Goal: Transaction & Acquisition: Purchase product/service

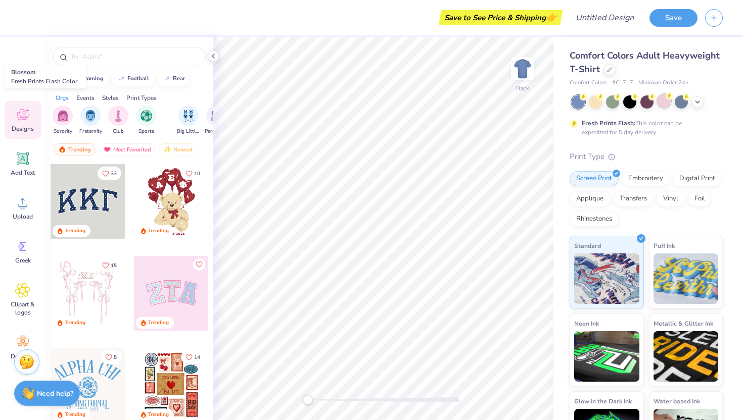
click at [668, 103] on div at bounding box center [663, 100] width 13 height 13
click at [700, 100] on icon at bounding box center [697, 101] width 8 height 8
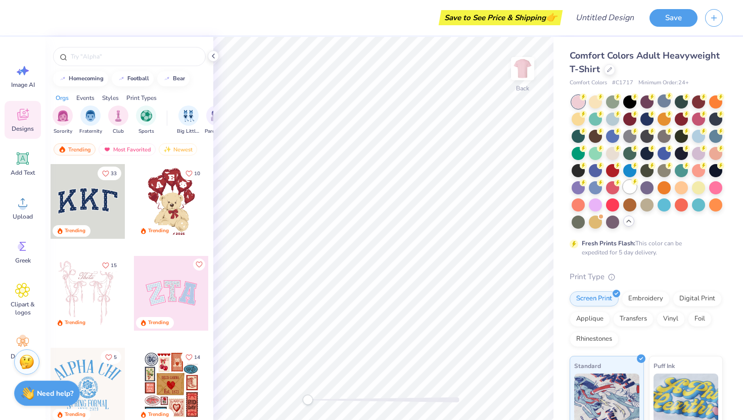
click at [626, 184] on div at bounding box center [629, 186] width 13 height 13
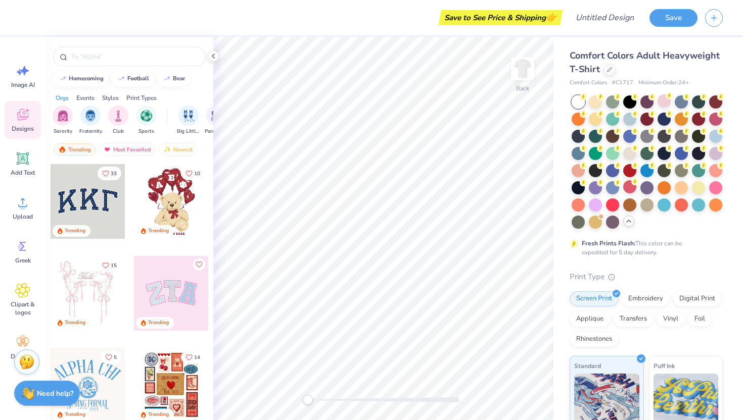
click at [672, 98] on div at bounding box center [646, 161] width 151 height 133
click at [669, 99] on circle at bounding box center [668, 95] width 7 height 7
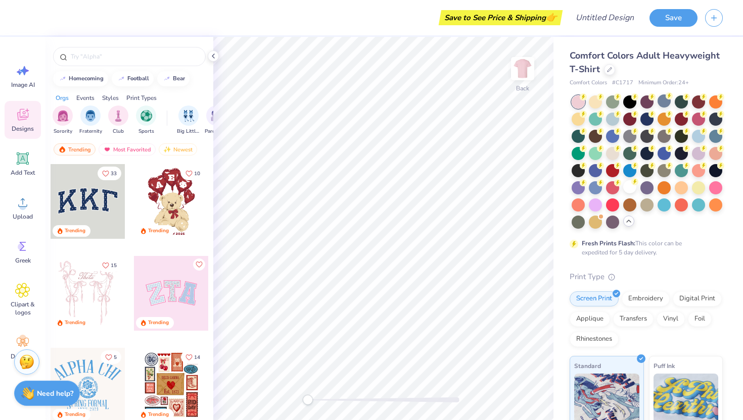
click at [558, 97] on div "Comfort Colors Adult Heavyweight T-Shirt Comfort Colors # C1717 Minimum Order: …" at bounding box center [647, 311] width 189 height 548
click at [145, 46] on div at bounding box center [129, 54] width 168 height 34
click at [137, 59] on input "text" at bounding box center [134, 57] width 129 height 10
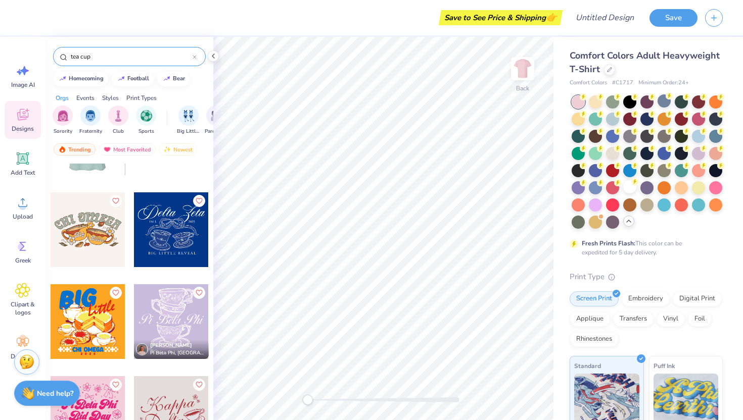
scroll to position [82, 0]
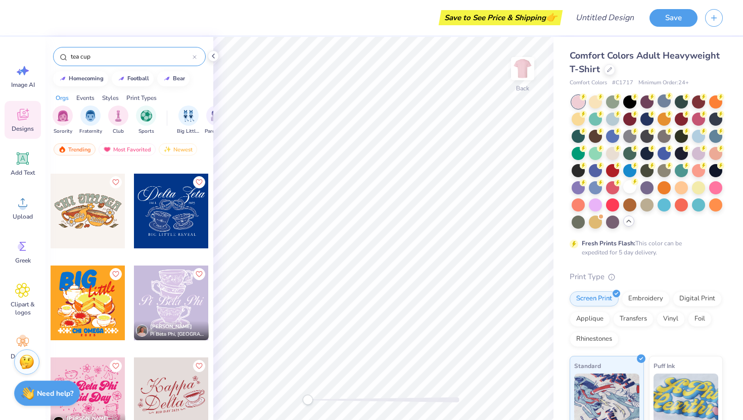
type input "tea cup"
click at [164, 294] on div at bounding box center [171, 303] width 75 height 75
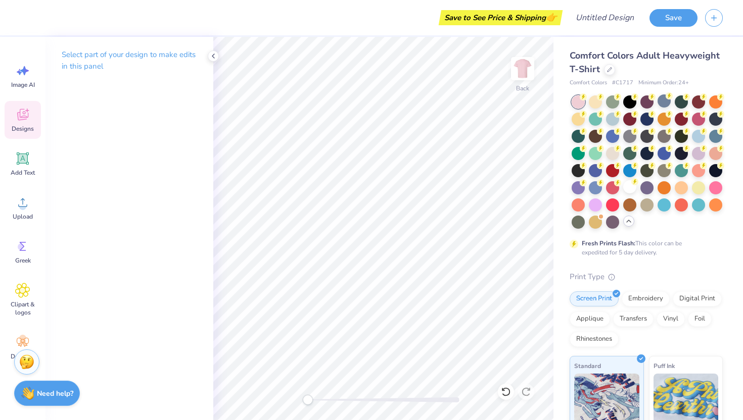
click at [23, 133] on div "Designs" at bounding box center [23, 120] width 36 height 38
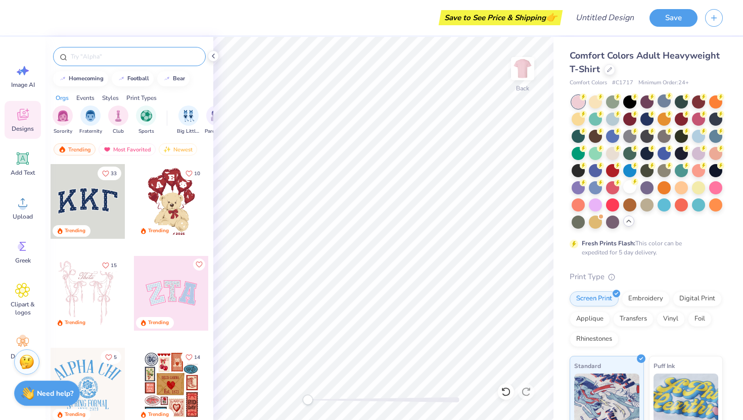
click at [101, 62] on div at bounding box center [129, 56] width 153 height 19
click at [99, 57] on input "text" at bounding box center [134, 57] width 129 height 10
type input "tea cup"
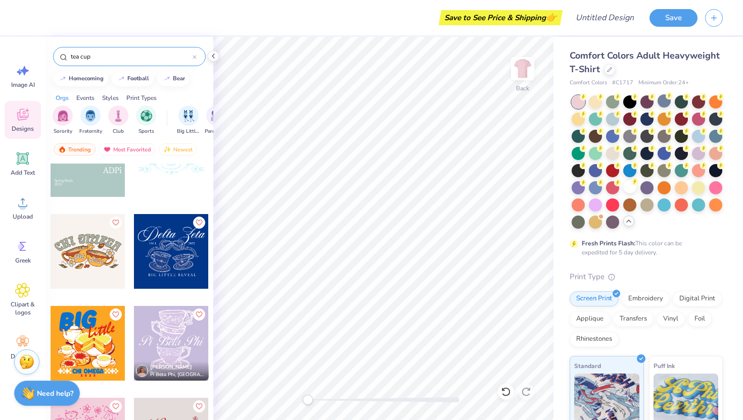
scroll to position [0, 0]
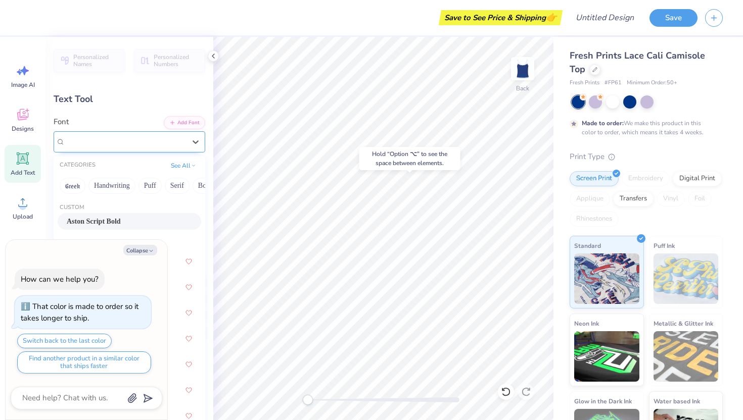
click at [159, 140] on div "Aston Script Bold" at bounding box center [125, 142] width 122 height 16
type textarea "x"
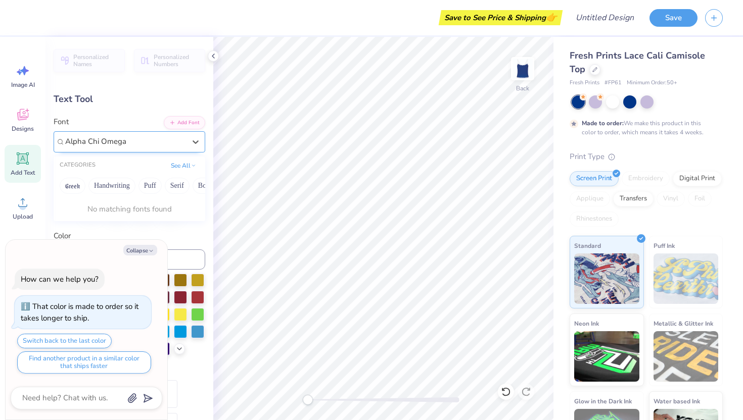
type input "Alpha Chi Omega"
type textarea "x"
click at [191, 233] on label "Color" at bounding box center [130, 236] width 152 height 12
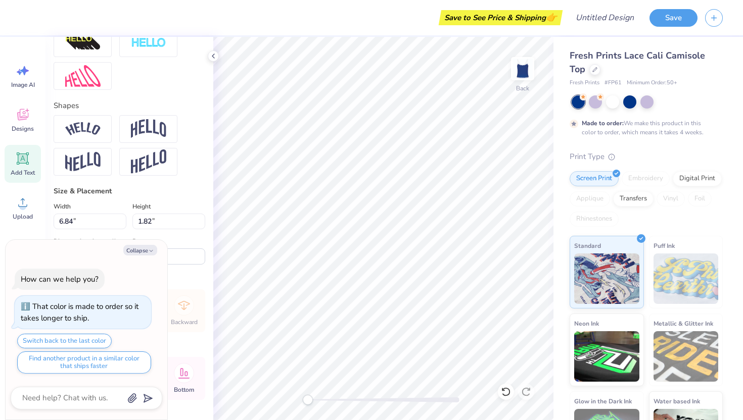
scroll to position [414, 0]
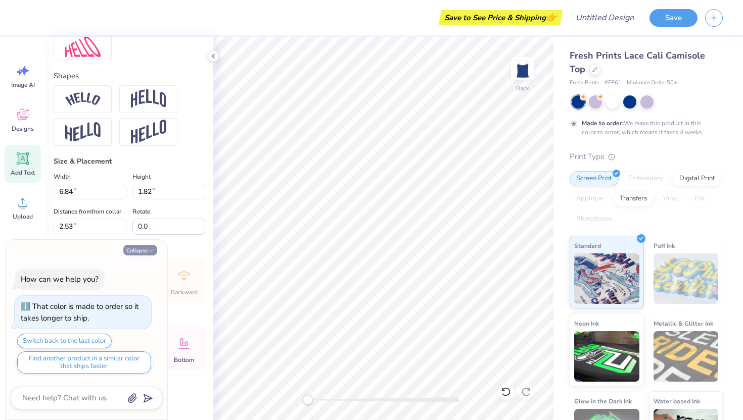
click at [147, 247] on button "Collapse" at bounding box center [140, 250] width 34 height 11
type textarea "x"
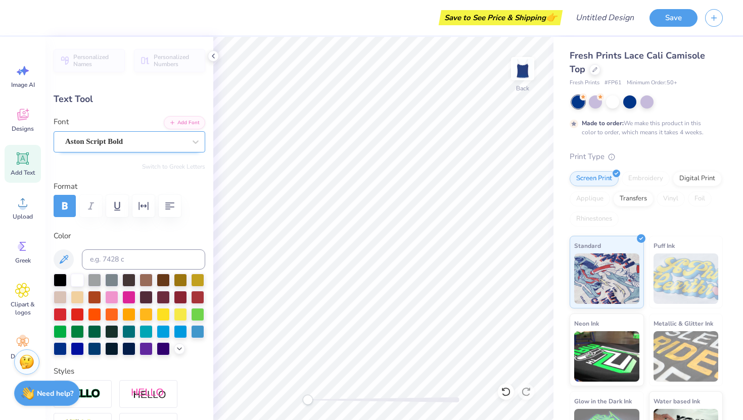
scroll to position [0, 0]
type textarea "a"
type textarea "Alpha Chi Omega"
type input "0.75"
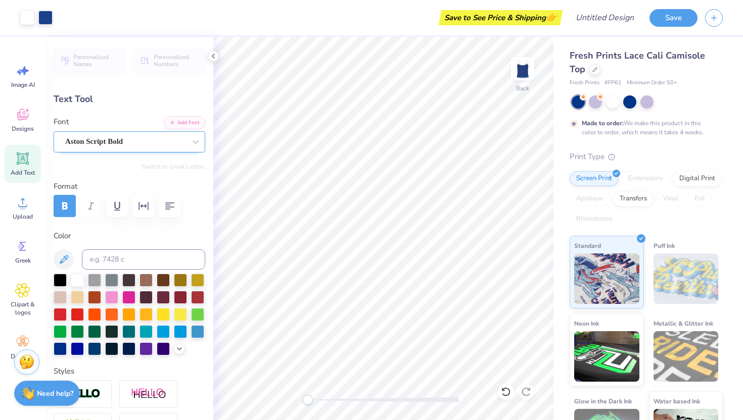
type input "0.23"
type input "4.10"
type input "0.65"
type input "0.25"
type input "4.11"
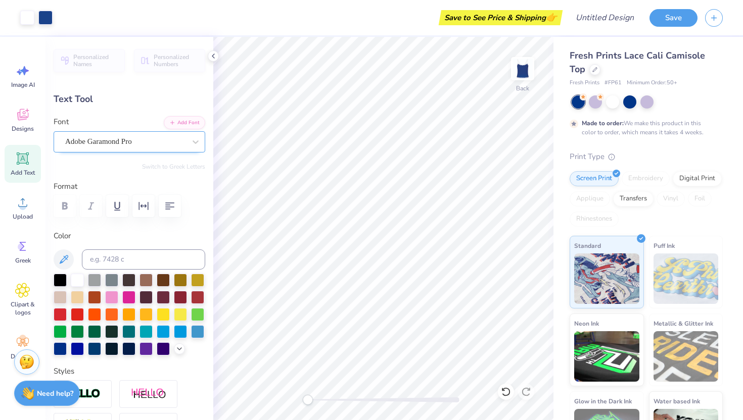
type input "8.95"
type input "1.50"
type input "2.35"
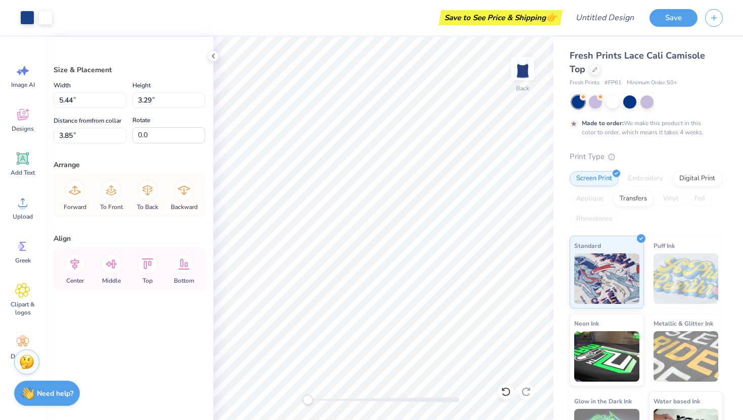
type input "4.01"
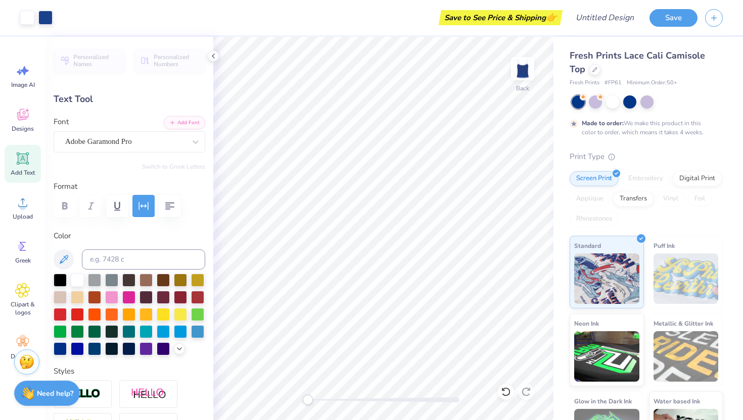
type input "7.72"
click at [596, 101] on div at bounding box center [595, 100] width 13 height 13
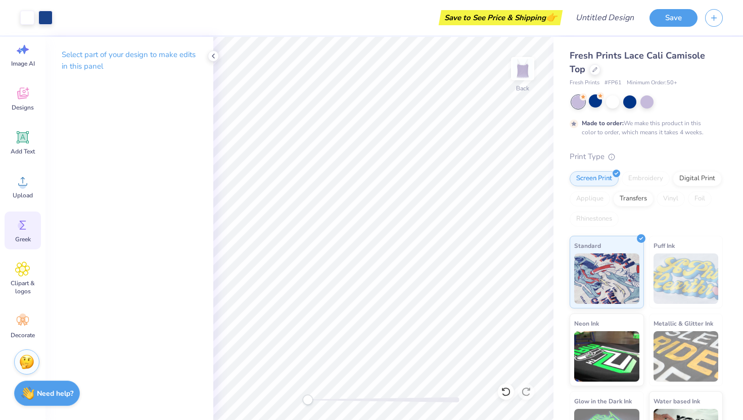
scroll to position [0, 0]
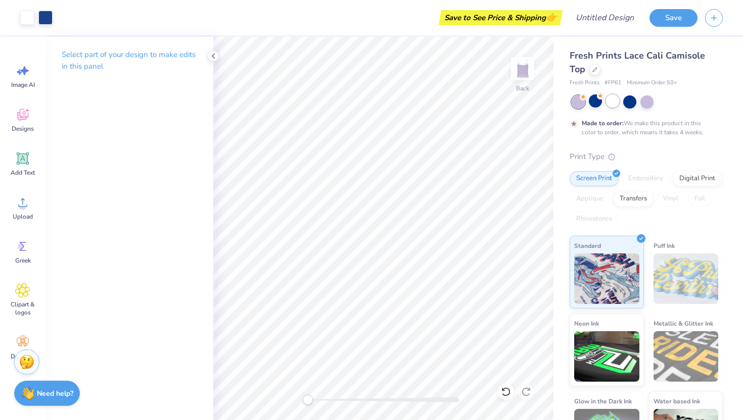
click at [613, 100] on div at bounding box center [612, 100] width 13 height 13
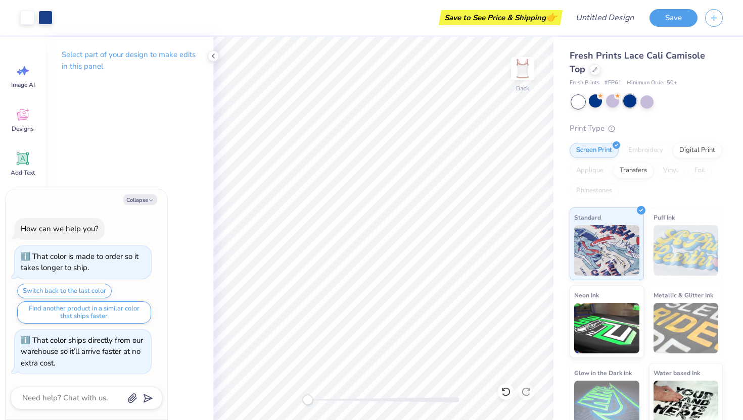
click at [627, 100] on div at bounding box center [629, 100] width 13 height 13
click at [650, 99] on div at bounding box center [646, 100] width 13 height 13
click at [596, 102] on div at bounding box center [595, 100] width 13 height 13
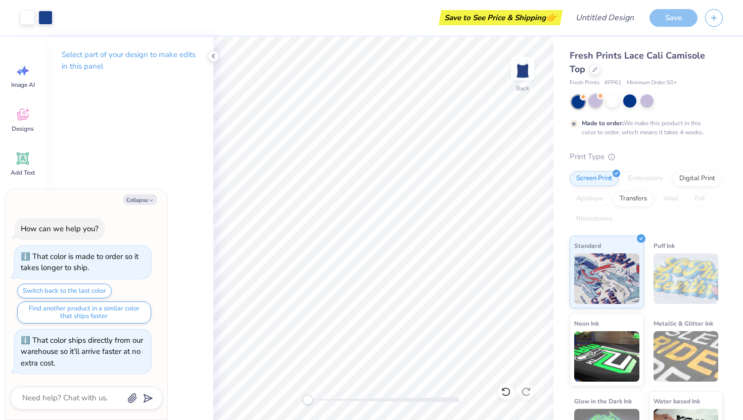
scroll to position [11, 0]
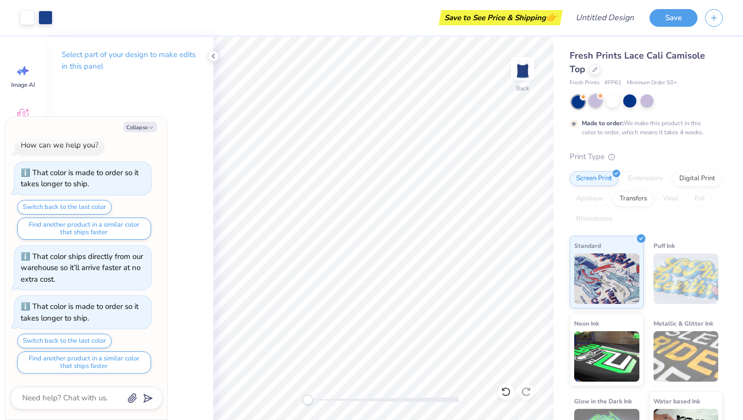
click at [593, 104] on div at bounding box center [595, 100] width 13 height 13
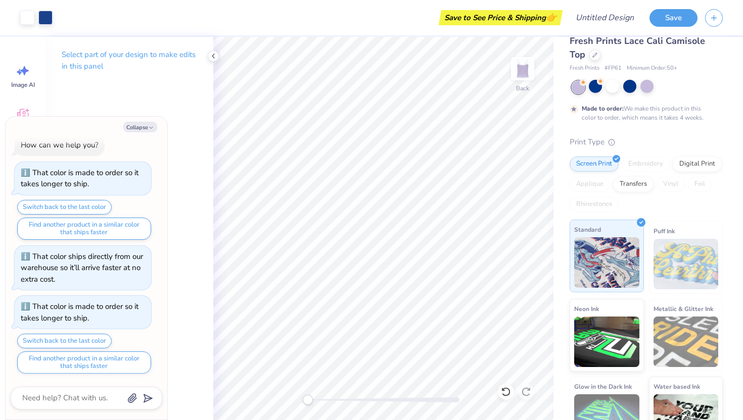
scroll to position [0, 0]
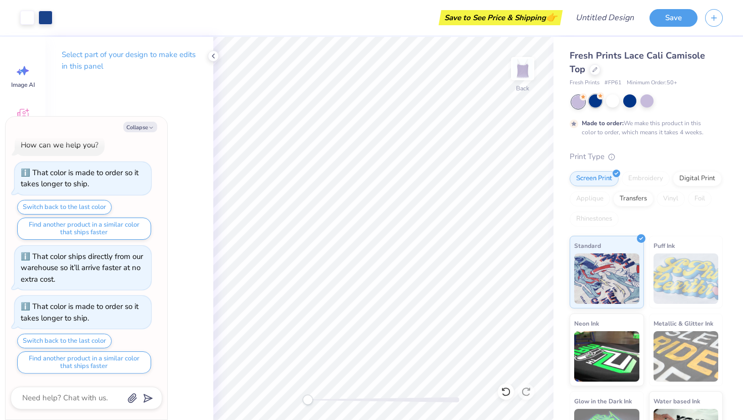
click at [595, 105] on div at bounding box center [595, 100] width 13 height 13
click at [595, 102] on div at bounding box center [595, 100] width 13 height 13
click at [148, 127] on button "Collapse" at bounding box center [140, 127] width 34 height 11
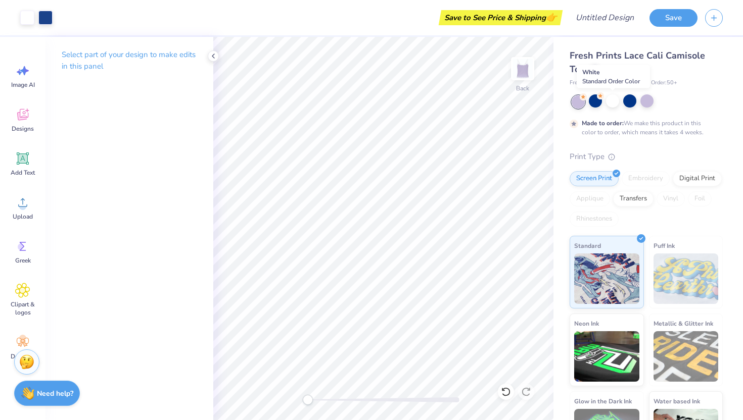
click at [615, 102] on div at bounding box center [612, 100] width 13 height 13
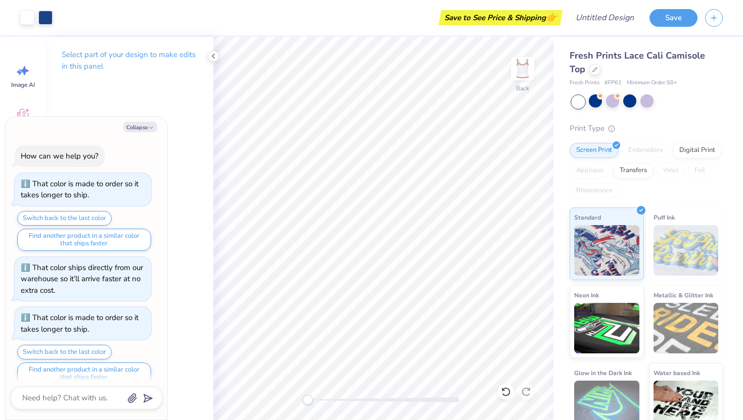
scroll to position [61, 0]
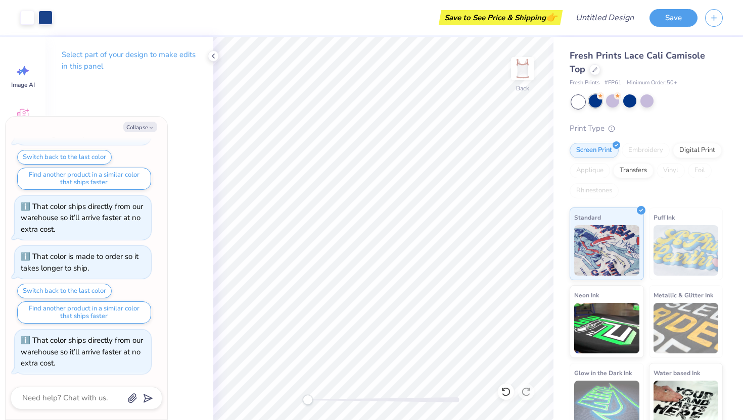
click at [600, 99] on circle at bounding box center [600, 95] width 7 height 7
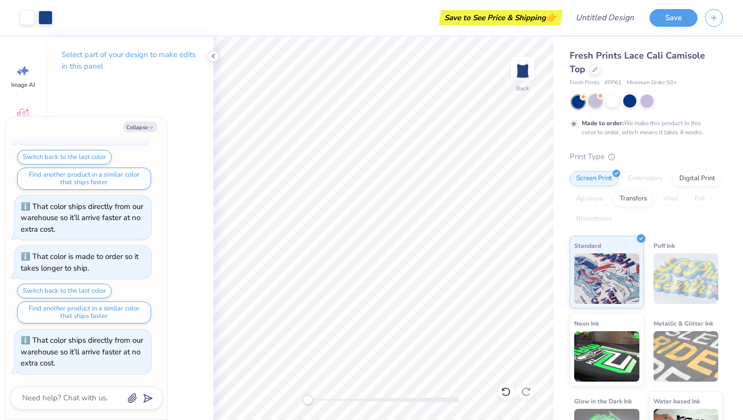
scroll to position [145, 0]
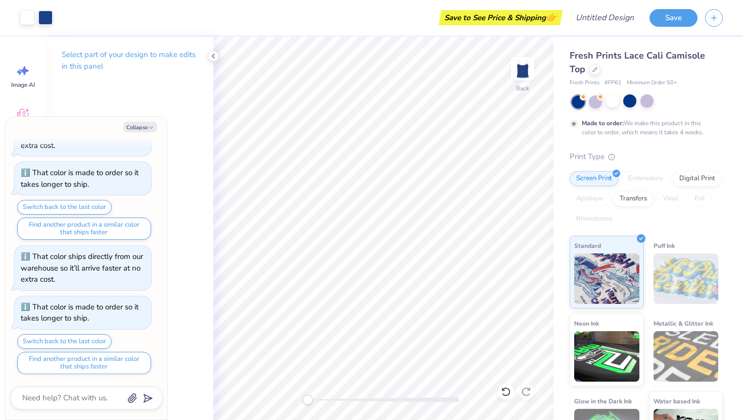
click at [138, 132] on div "Collapse How can we help you? That color is made to order so it takes longer to…" at bounding box center [87, 268] width 162 height 303
click at [137, 127] on button "Collapse" at bounding box center [140, 127] width 34 height 11
type textarea "x"
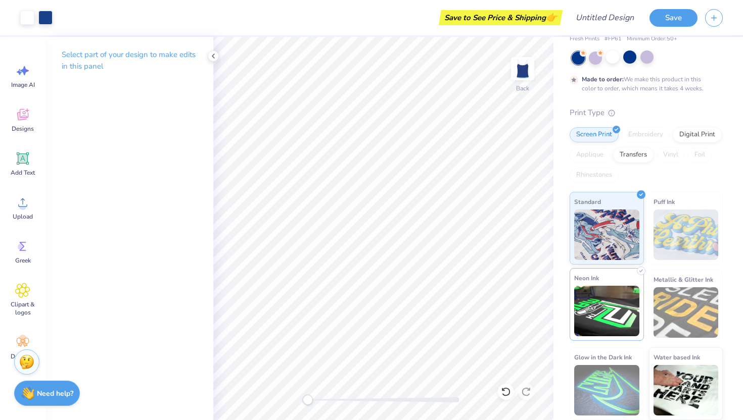
scroll to position [0, 0]
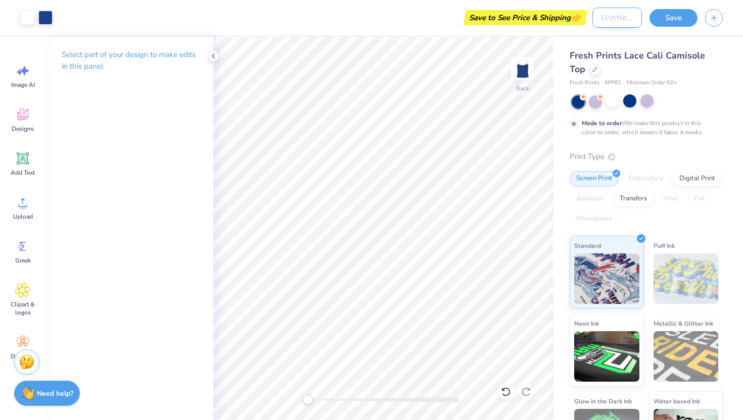
click at [595, 13] on input "Design Title" at bounding box center [617, 18] width 50 height 20
type input "big little"
click at [668, 23] on button "Save" at bounding box center [673, 17] width 48 height 18
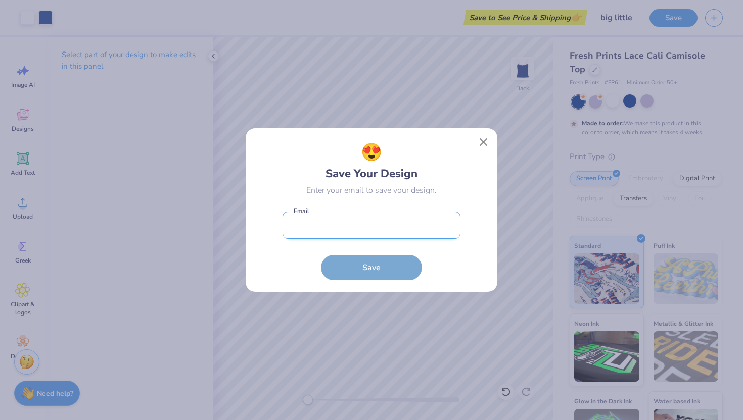
click at [375, 229] on input "email" at bounding box center [371, 226] width 178 height 28
type input "[EMAIL_ADDRESS][DOMAIN_NAME]"
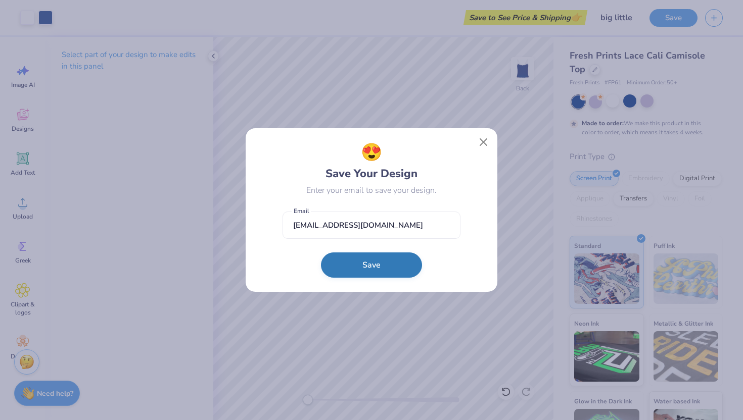
click at [374, 263] on button "Save" at bounding box center [371, 265] width 101 height 25
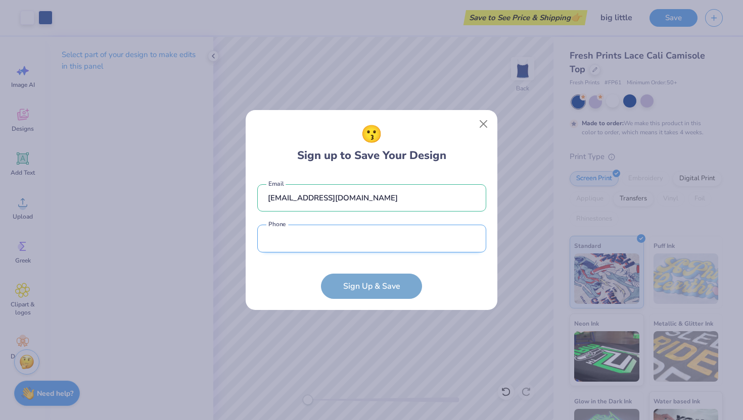
click at [359, 239] on input "tel" at bounding box center [371, 239] width 229 height 28
type input "(120) 544-0558"
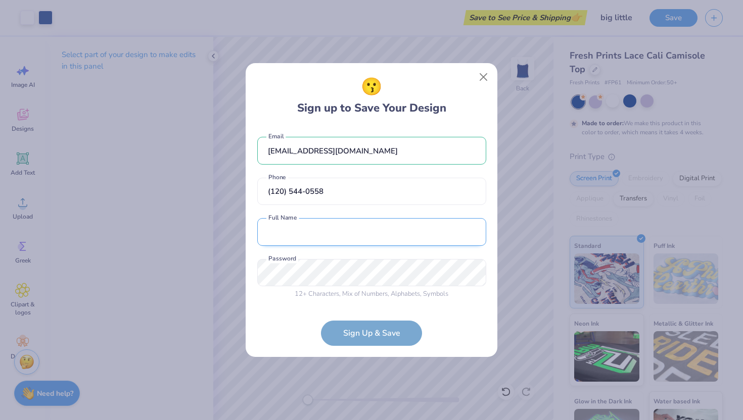
click at [319, 234] on input "text" at bounding box center [371, 232] width 229 height 28
type input "[PERSON_NAME]"
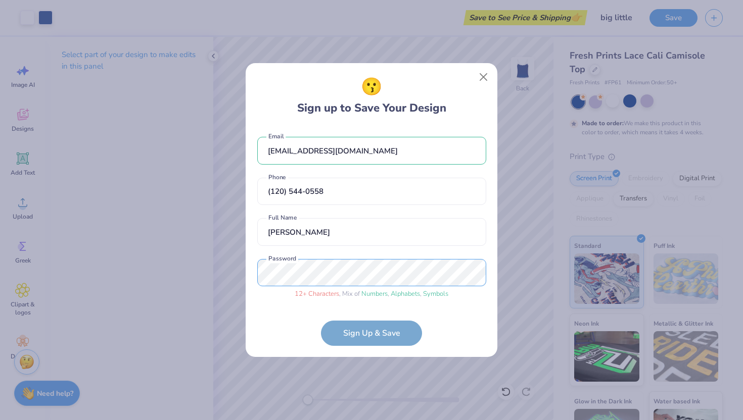
scroll to position [6, 0]
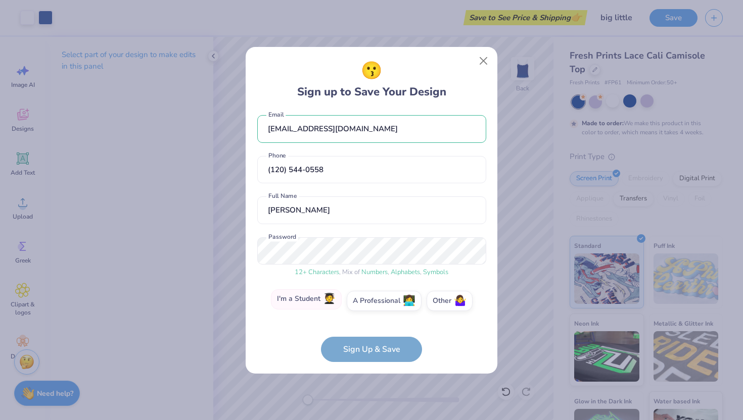
click at [314, 298] on label "I'm a Student 🧑‍🎓" at bounding box center [306, 300] width 71 height 20
click at [368, 306] on input "I'm a Student 🧑‍🎓" at bounding box center [371, 309] width 7 height 7
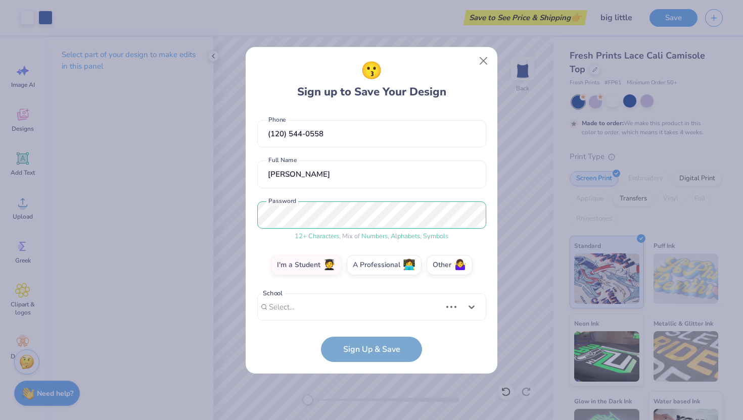
click at [342, 312] on div "Use Up and Down to choose options, press Enter to select the currently focused …" at bounding box center [371, 323] width 229 height 58
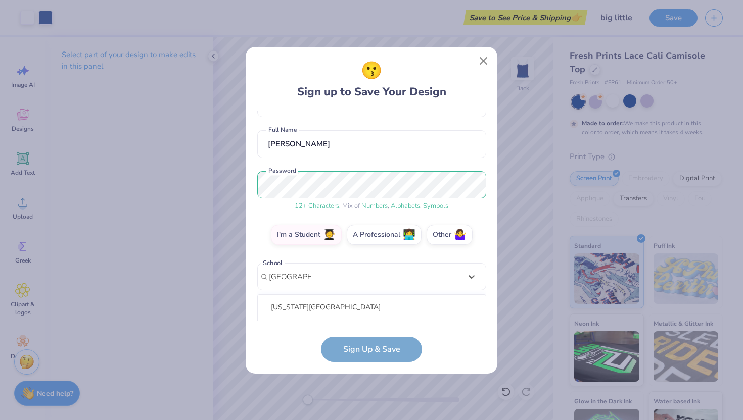
scroll to position [198, 0]
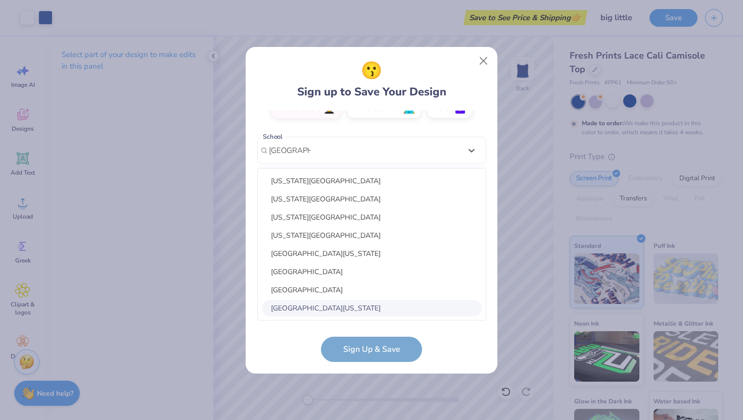
click at [323, 303] on div "[GEOGRAPHIC_DATA][US_STATE]" at bounding box center [372, 308] width 220 height 17
type input "[GEOGRAPHIC_DATA][US_STATE]"
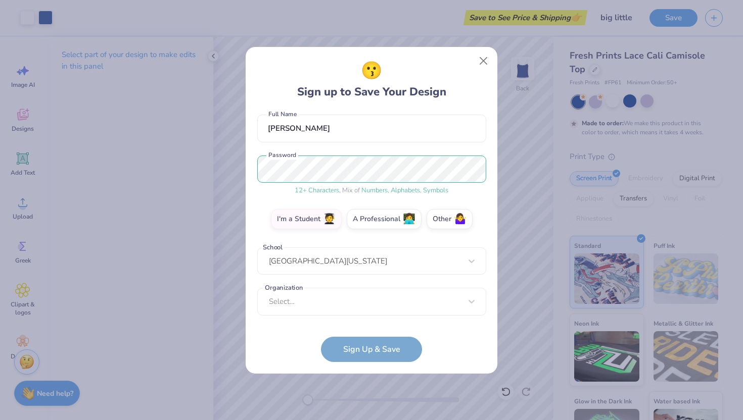
scroll to position [87, 0]
click at [325, 295] on div "Select..." at bounding box center [371, 302] width 229 height 28
click at [310, 308] on div "Organization Select... Organization cannot be null" at bounding box center [371, 303] width 229 height 28
click at [309, 291] on div "Organization Select... Organization cannot be null" at bounding box center [371, 303] width 229 height 28
click at [471, 302] on div "Organization Select... Organization cannot be null" at bounding box center [371, 303] width 229 height 28
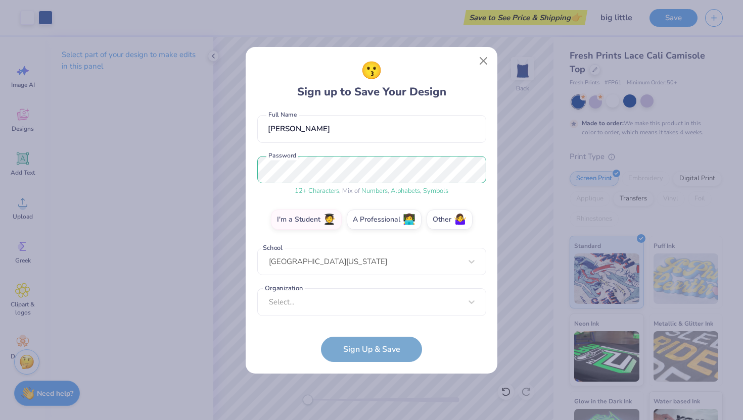
click at [283, 306] on div "Organization Select... Organization cannot be null" at bounding box center [371, 303] width 229 height 28
click at [390, 356] on form "piperlharris06@gmail.com Email (120) 544-0558 Phone Piper Harris Full Name 12 +…" at bounding box center [371, 237] width 229 height 252
click at [284, 295] on div "Organization Select... Organization cannot be null" at bounding box center [371, 303] width 229 height 28
click at [283, 303] on div "Organization Select... Organization cannot be null" at bounding box center [371, 303] width 229 height 28
click at [470, 302] on div "Organization Select... Organization cannot be null" at bounding box center [371, 303] width 229 height 28
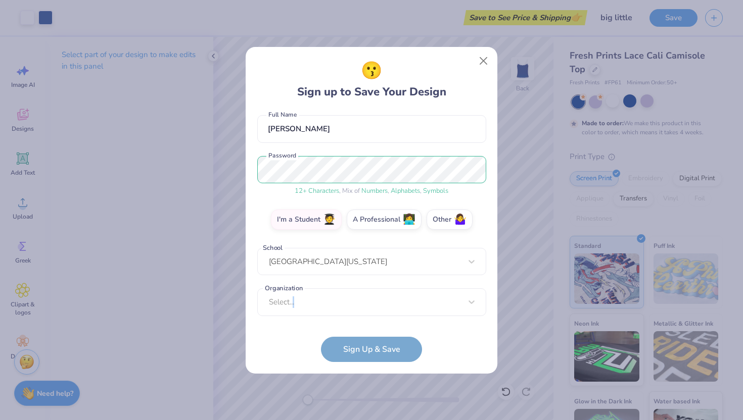
click at [470, 302] on div "Organization Select... Organization cannot be null" at bounding box center [371, 303] width 229 height 28
click at [304, 297] on div "Organization Select... Organization cannot be null" at bounding box center [371, 303] width 229 height 28
click at [261, 299] on div "Organization Select... Organization cannot be null" at bounding box center [371, 303] width 229 height 28
click at [469, 305] on div "Organization Select... Organization cannot be null" at bounding box center [371, 303] width 229 height 28
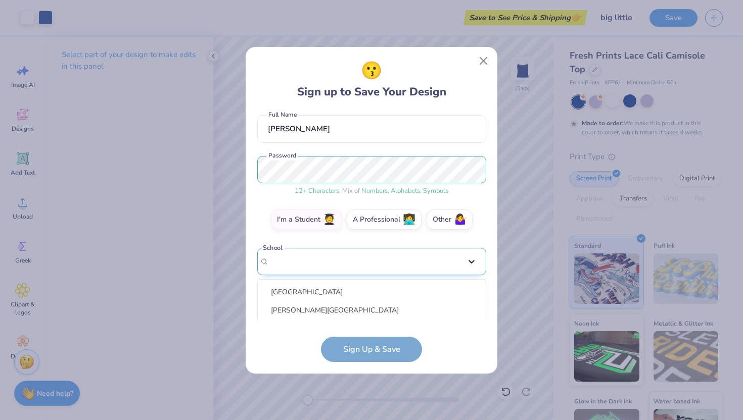
click at [467, 261] on div "option focused, 8 of 30. 30 results available. Use Up and Down to choose option…" at bounding box center [371, 340] width 229 height 184
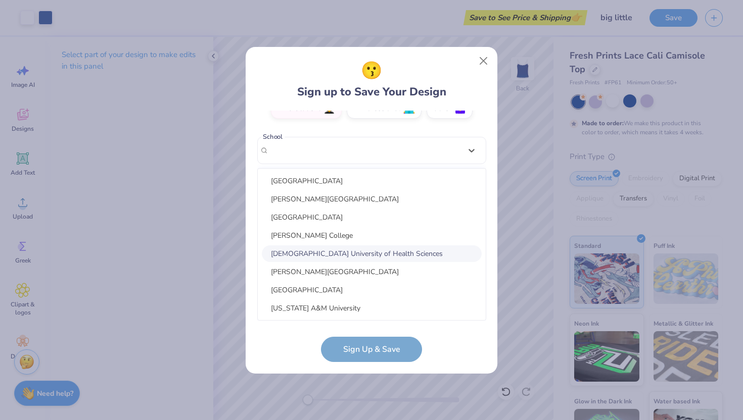
click at [466, 149] on div "piperlharris06@gmail.com Email (120) 544-0558 Phone Piper Harris Full Name 12 +…" at bounding box center [371, 216] width 229 height 210
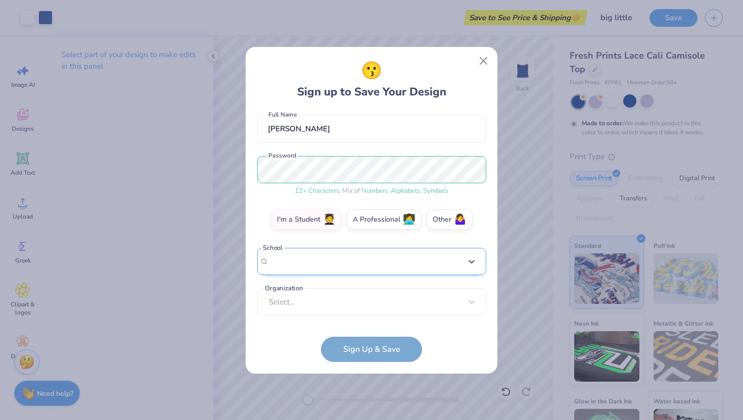
click at [454, 273] on div "Select is focused ,type to refine list, press Down to open the menu, university…" at bounding box center [371, 262] width 229 height 28
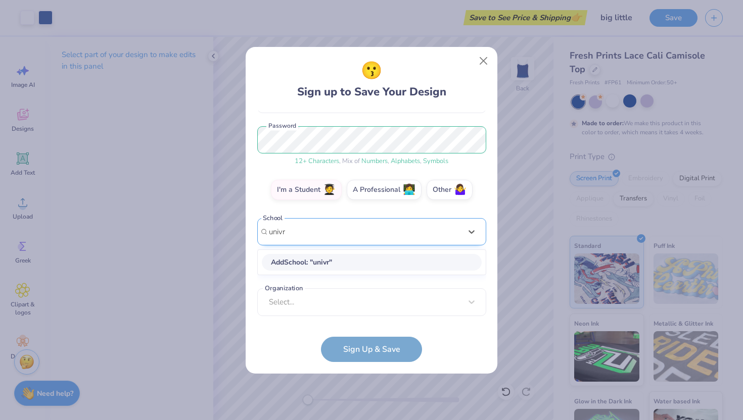
scroll to position [71, 0]
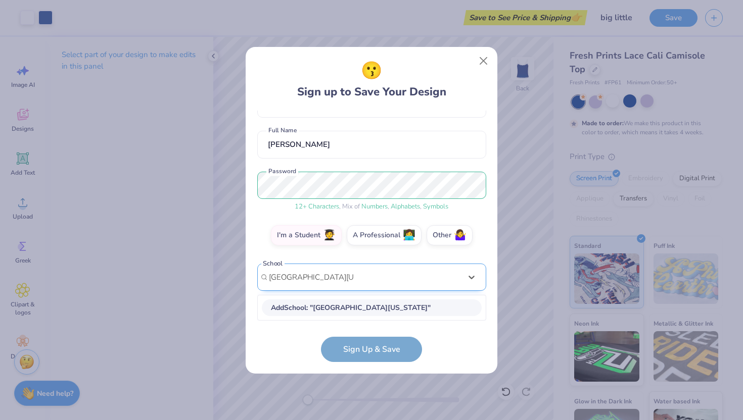
type input "university of west florida"
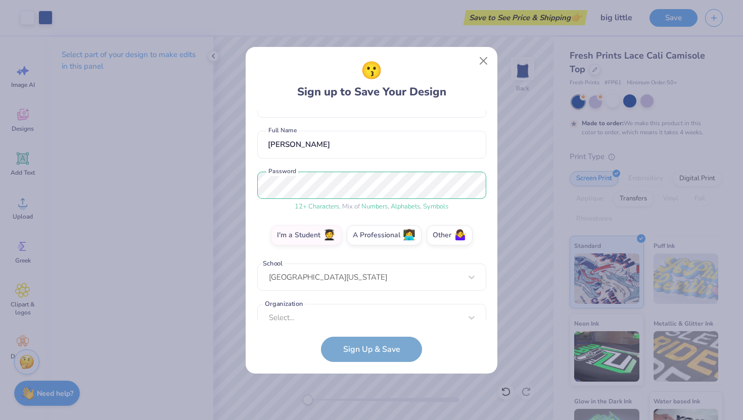
click at [418, 280] on div "piperlharris06@gmail.com Email (120) 544-0558 Phone Piper Harris Full Name 12 +…" at bounding box center [371, 216] width 229 height 210
type input "university of west florida"
click at [467, 315] on div "Organization Select... Organization cannot be null" at bounding box center [371, 318] width 229 height 28
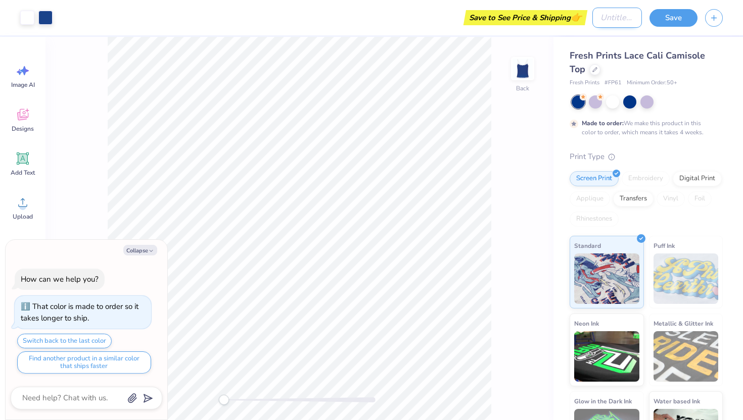
click at [597, 21] on input "Design Title" at bounding box center [617, 18] width 50 height 20
type textarea "x"
type input "a"
type textarea "x"
type input "alp"
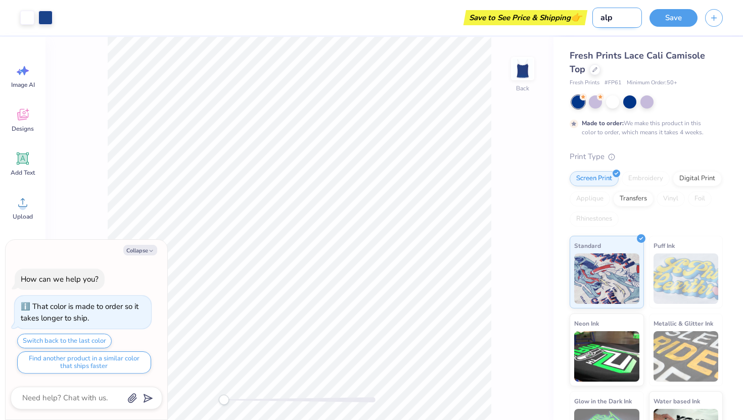
type textarea "x"
type input "alpa"
type textarea "x"
type input "alp"
type textarea "x"
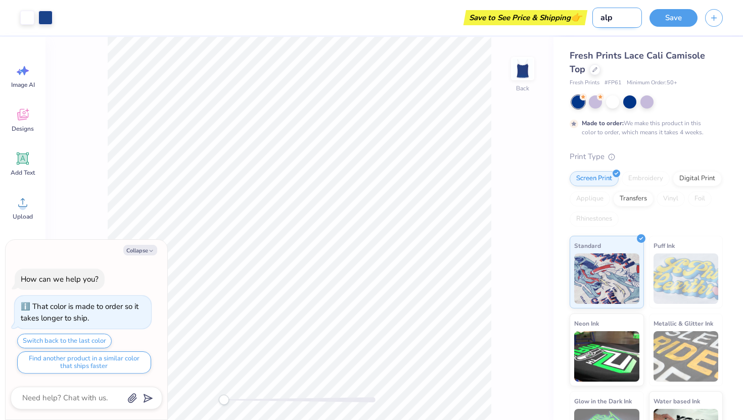
type input "alph"
type textarea "x"
type input "alpha"
type textarea "x"
type input "alpha"
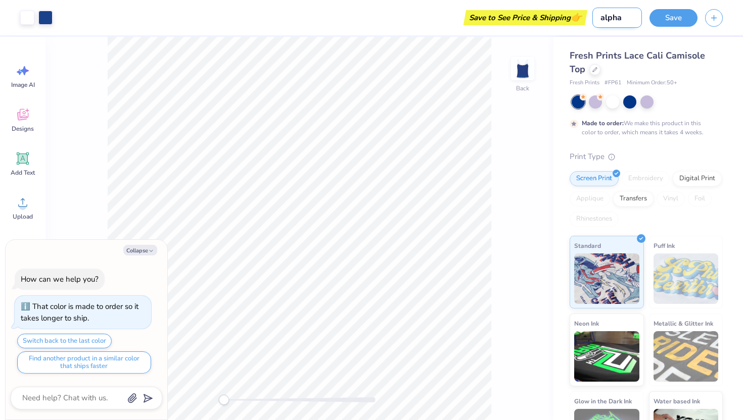
type textarea "x"
type input "alpha h"
type textarea "x"
type input "alpha"
type textarea "x"
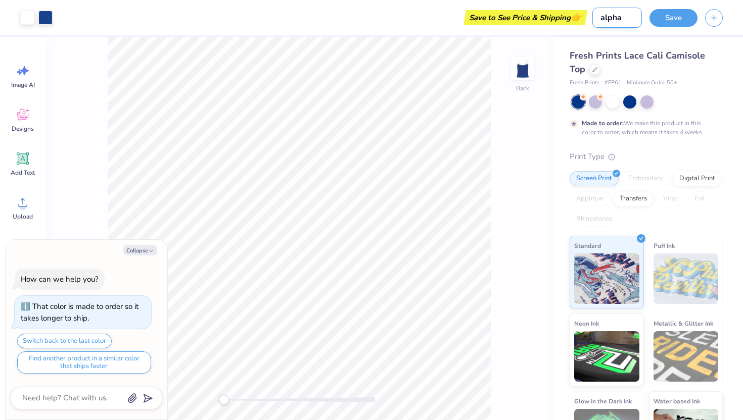
type input "alpha c"
type textarea "x"
type input "alpha ch"
type textarea "x"
type input "alpha chi"
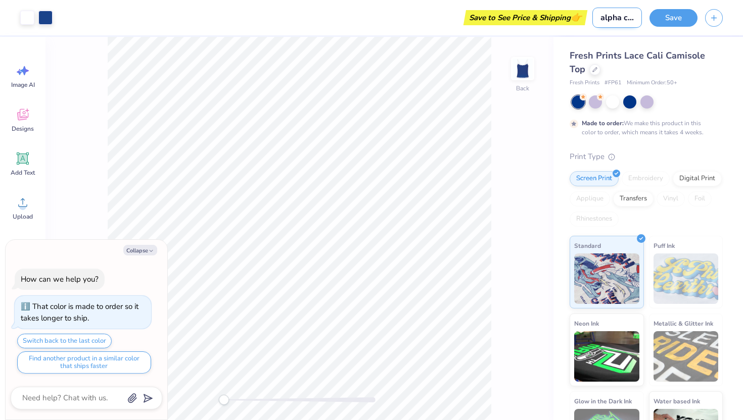
type textarea "x"
type input "alpha chi"
type textarea "x"
type input "alpha chi b"
type textarea "x"
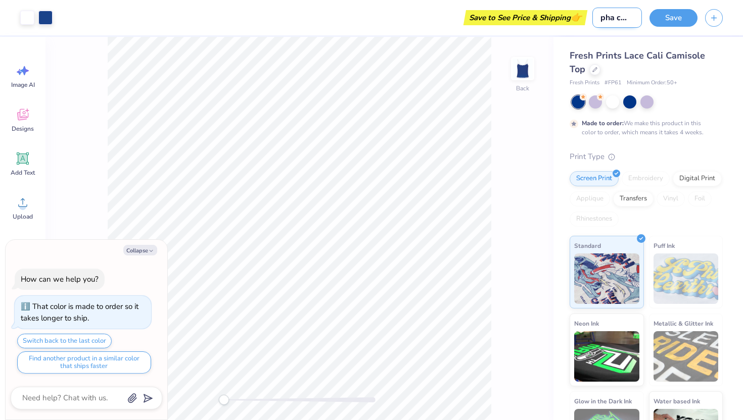
type input "alpha chi bi"
type textarea "x"
type input "alpha chi big"
type textarea "x"
type input "alpha chi big"
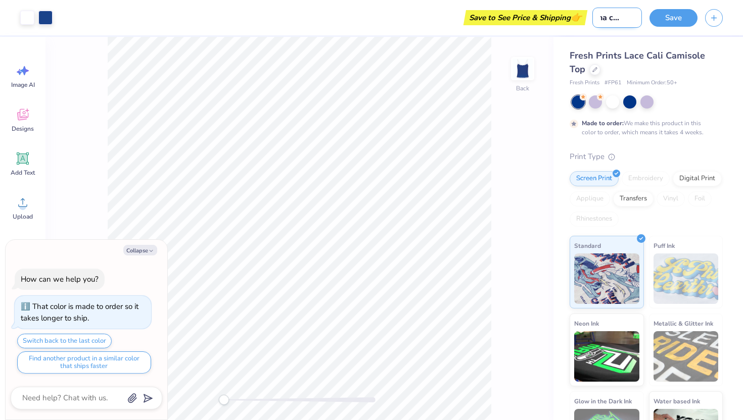
type textarea "x"
type input "alpha chi [PERSON_NAME]"
type textarea "x"
type input "alpha chi big li"
type textarea "x"
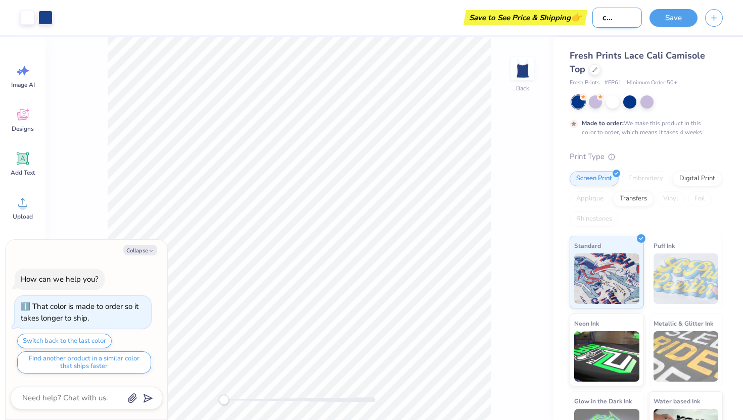
type input "alpha chi big lit"
type textarea "x"
type input "alpha chi big litt"
type textarea "x"
type input "alpha chi big littl"
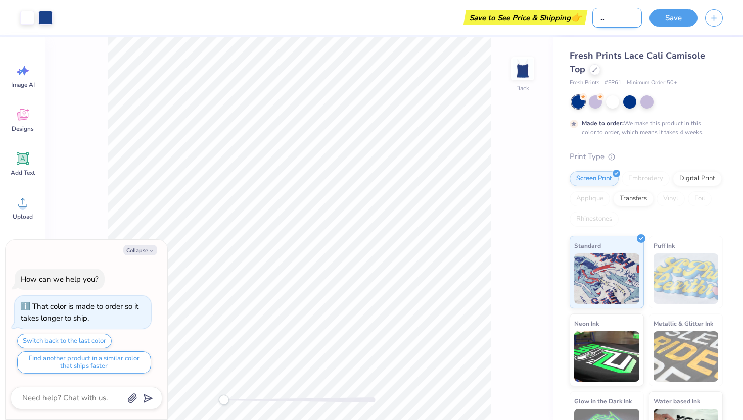
type textarea "x"
type input "alpha chi big little"
type textarea "x"
type input "alpha chi big little"
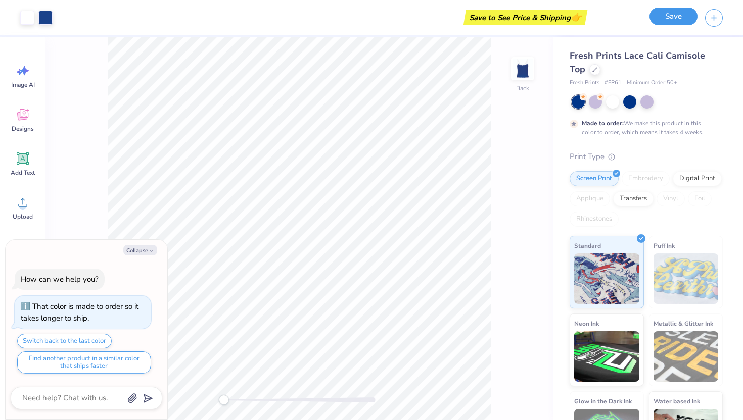
scroll to position [0, 0]
click at [690, 23] on button "Save" at bounding box center [673, 17] width 48 height 18
type textarea "x"
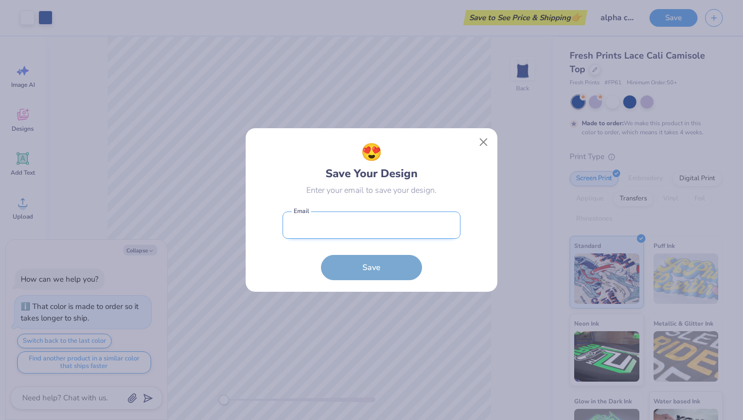
click at [413, 231] on input "email" at bounding box center [371, 226] width 178 height 28
type input "[EMAIL_ADDRESS][DOMAIN_NAME]"
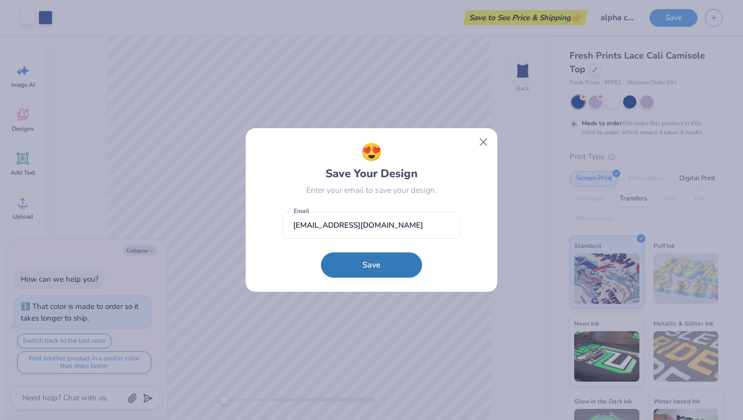
click at [364, 260] on button "Save" at bounding box center [371, 265] width 101 height 25
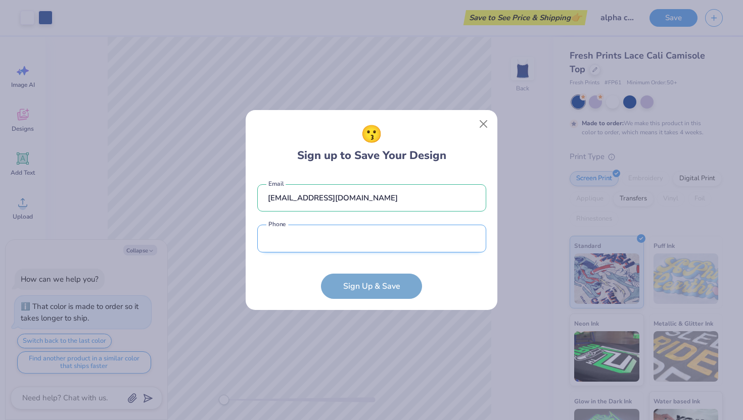
click at [348, 243] on input "tel" at bounding box center [371, 239] width 229 height 28
type input "(120) 544-0558"
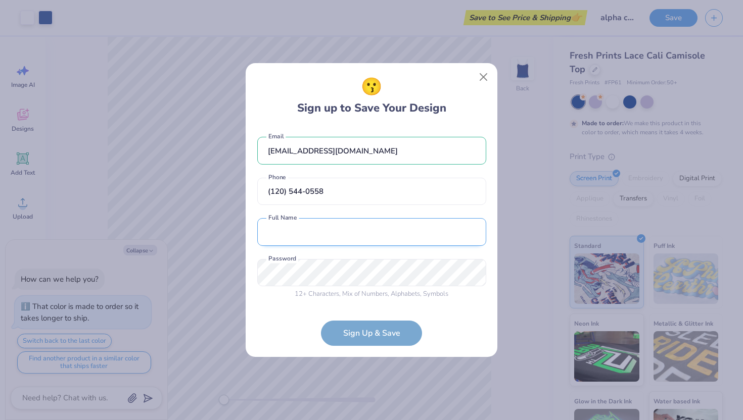
drag, startPoint x: 324, startPoint y: 212, endPoint x: 324, endPoint y: 218, distance: 6.1
click at [324, 212] on div "[EMAIL_ADDRESS][DOMAIN_NAME] Email [PHONE_NUMBER] Phone Full Name is a required…" at bounding box center [371, 216] width 229 height 178
click at [324, 238] on input "text" at bounding box center [371, 232] width 229 height 28
type input "[PERSON_NAME]"
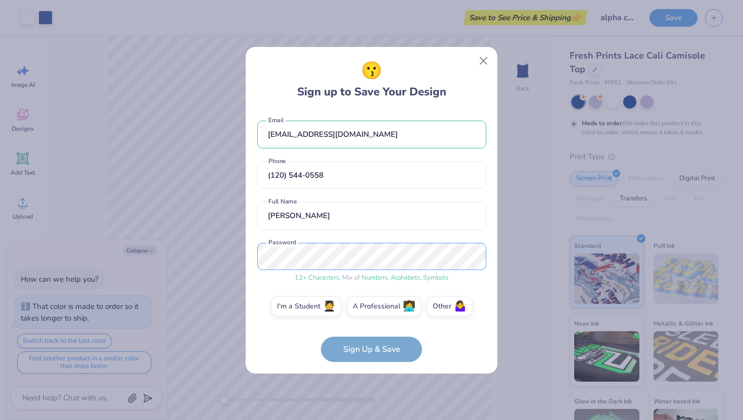
scroll to position [6, 0]
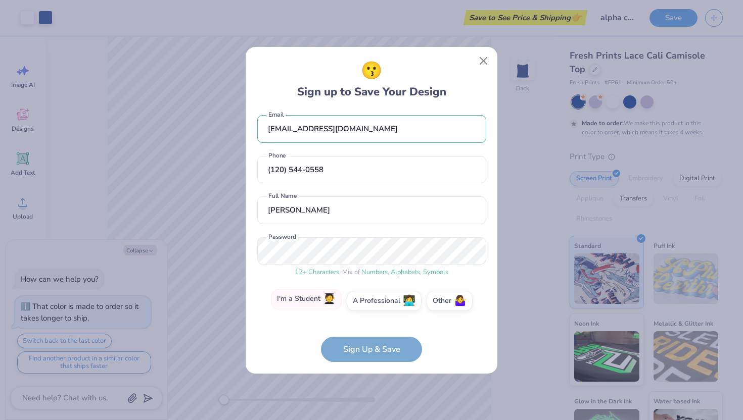
click at [300, 308] on label "I'm a Student 🧑‍🎓" at bounding box center [306, 300] width 71 height 20
click at [368, 308] on input "I'm a Student 🧑‍🎓" at bounding box center [371, 309] width 7 height 7
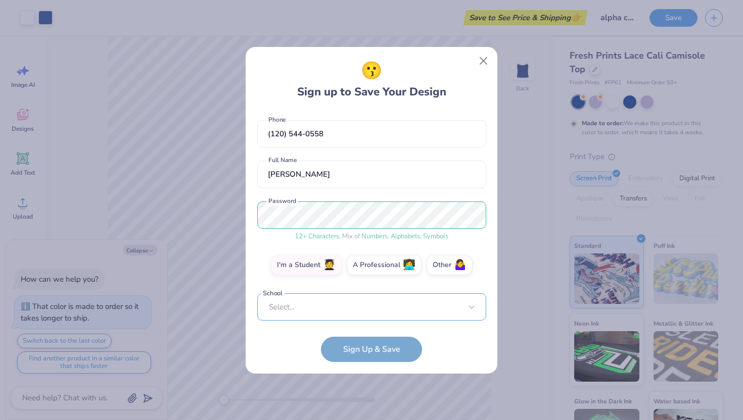
click at [339, 302] on div "Select..." at bounding box center [371, 308] width 229 height 28
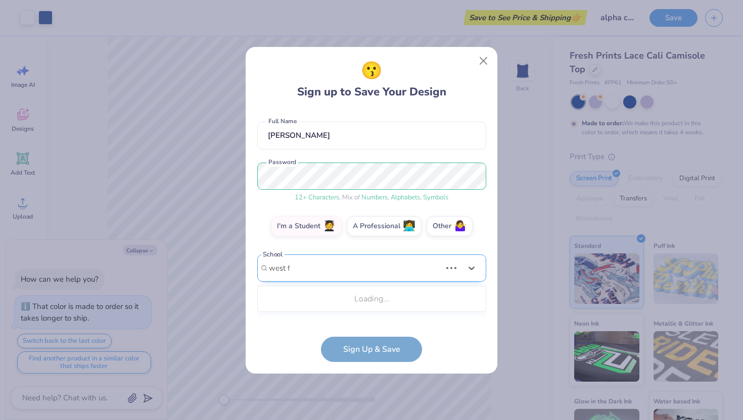
scroll to position [71, 0]
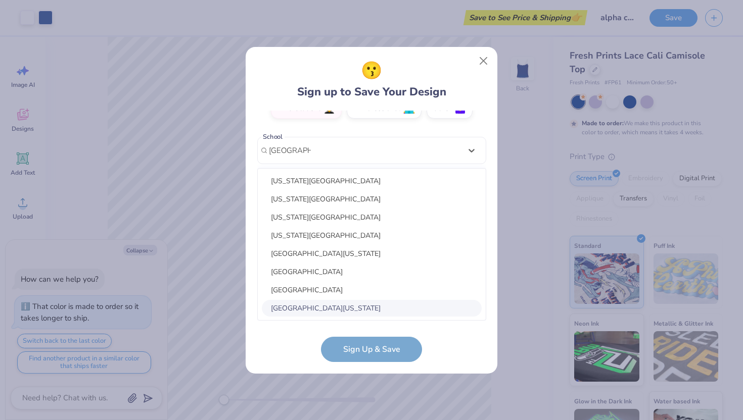
click at [337, 312] on div "[GEOGRAPHIC_DATA][US_STATE]" at bounding box center [372, 308] width 220 height 17
type input "[GEOGRAPHIC_DATA][US_STATE]"
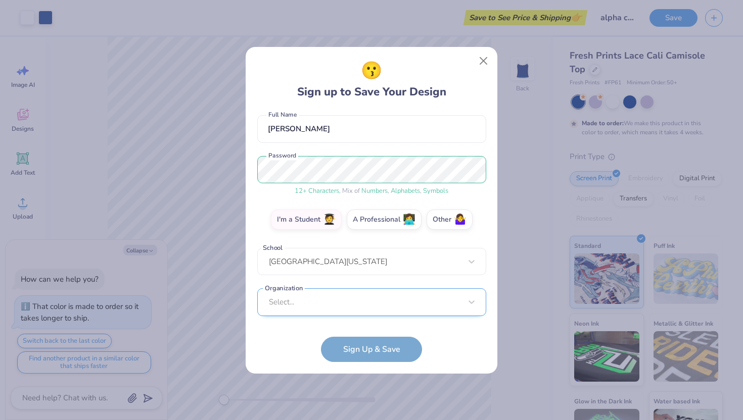
click at [379, 302] on div "Select..." at bounding box center [371, 303] width 229 height 28
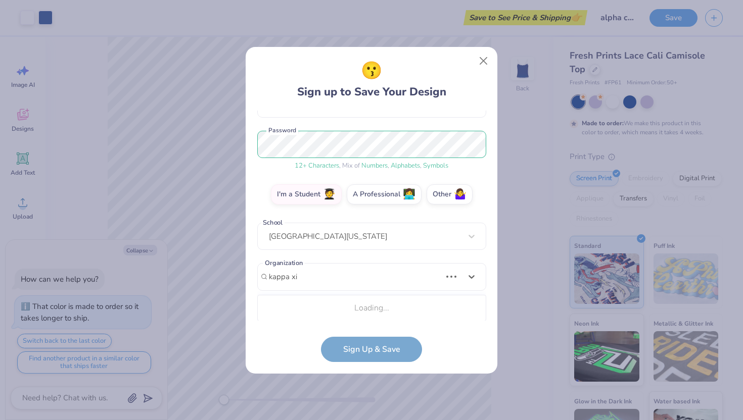
scroll to position [238, 0]
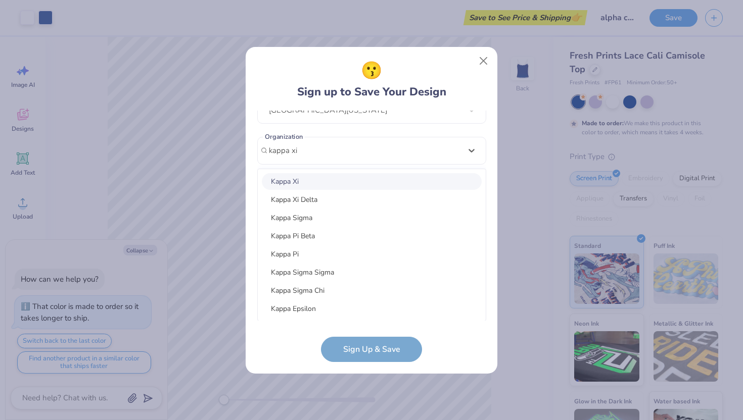
click at [317, 178] on div "Kappa Xi" at bounding box center [372, 181] width 220 height 17
type input "kappa xi"
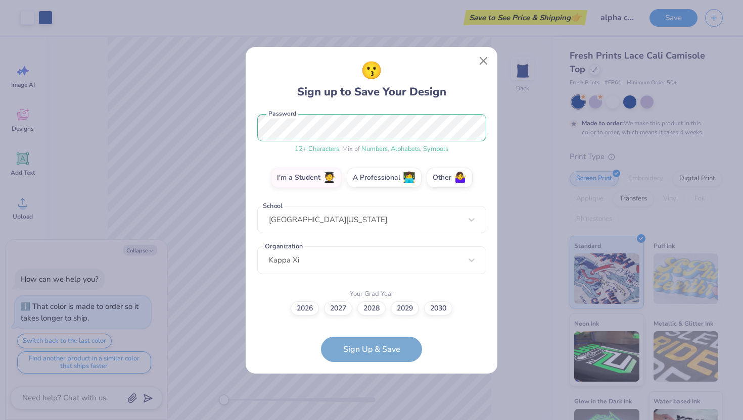
scroll to position [128, 0]
click at [372, 309] on label "2028" at bounding box center [371, 308] width 28 height 14
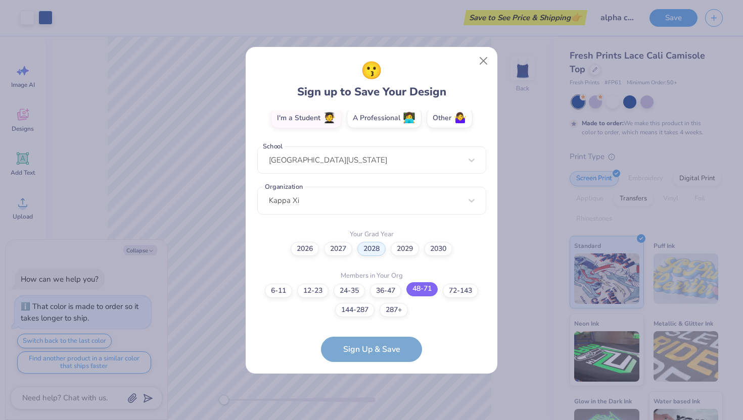
click at [425, 286] on label "48-71" at bounding box center [421, 289] width 31 height 14
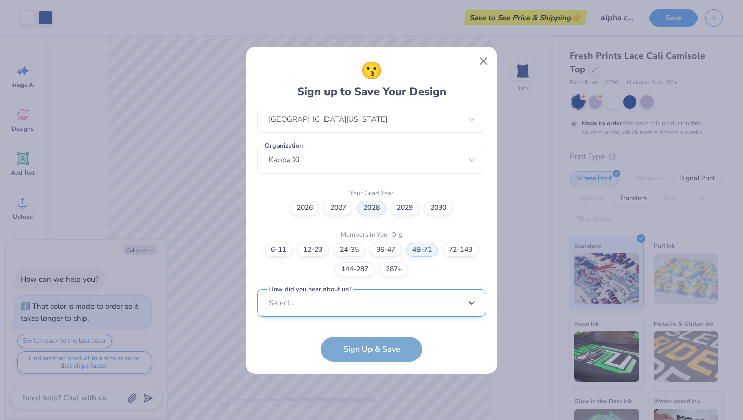
scroll to position [381, 0]
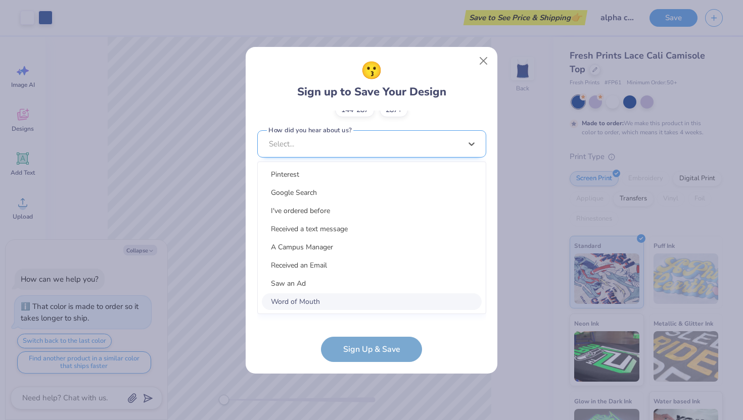
click at [391, 299] on div "option Word of Mouth focused, 8 of 15. 15 results available. Use Up and Down to…" at bounding box center [371, 222] width 229 height 184
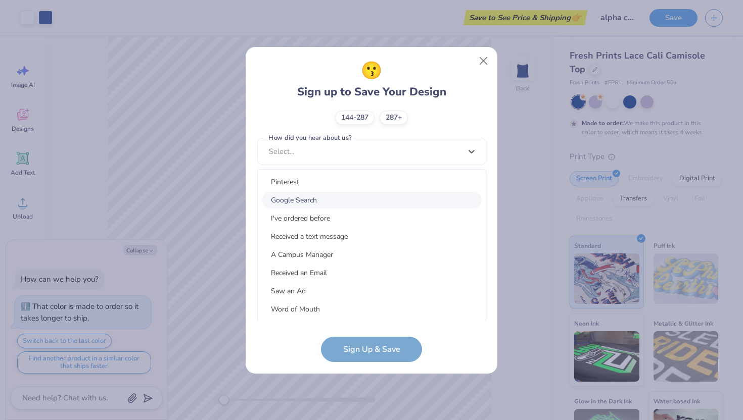
click at [320, 197] on div "Google Search" at bounding box center [372, 200] width 220 height 17
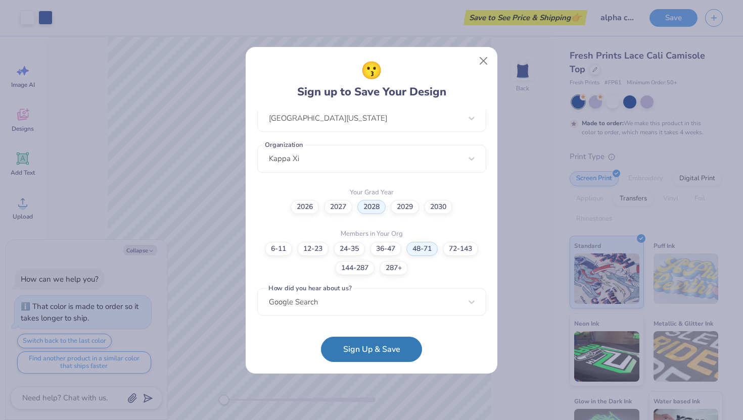
scroll to position [229, 0]
click at [362, 354] on button "Sign Up & Save" at bounding box center [371, 346] width 101 height 25
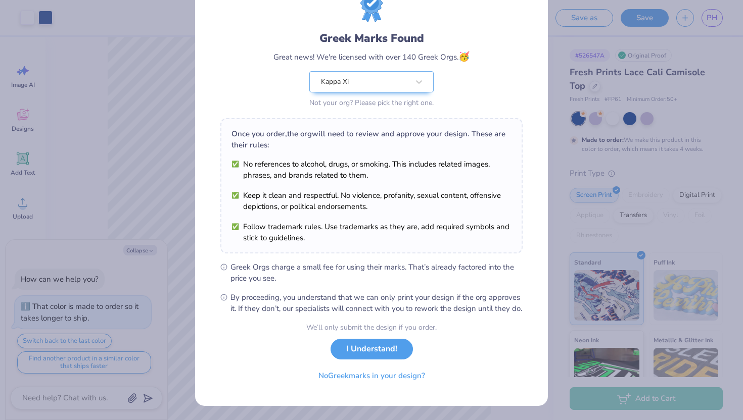
scroll to position [53, 0]
click at [359, 344] on button "I Understand!" at bounding box center [371, 347] width 82 height 21
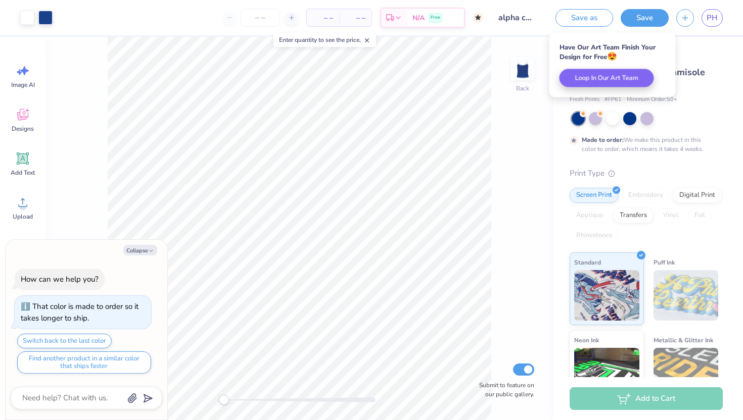
scroll to position [0, 0]
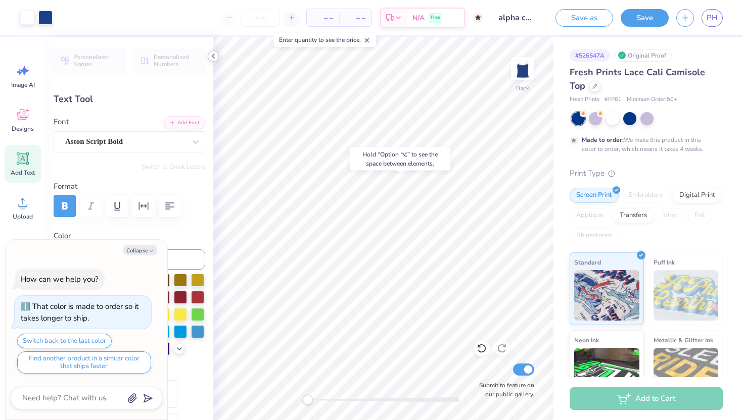
click at [212, 55] on polyline at bounding box center [213, 56] width 2 height 4
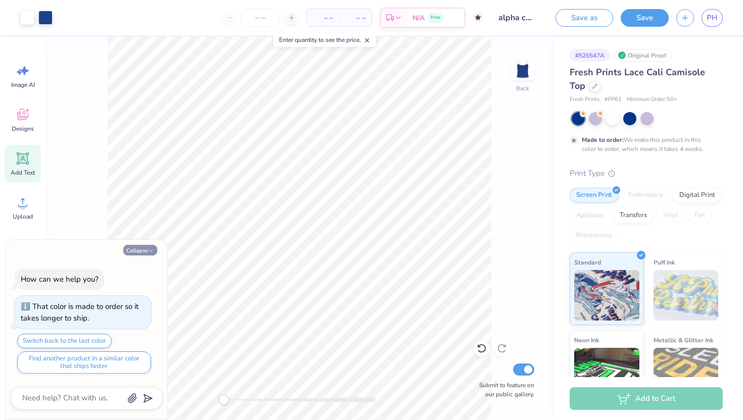
click at [136, 249] on button "Collapse" at bounding box center [140, 250] width 34 height 11
type textarea "x"
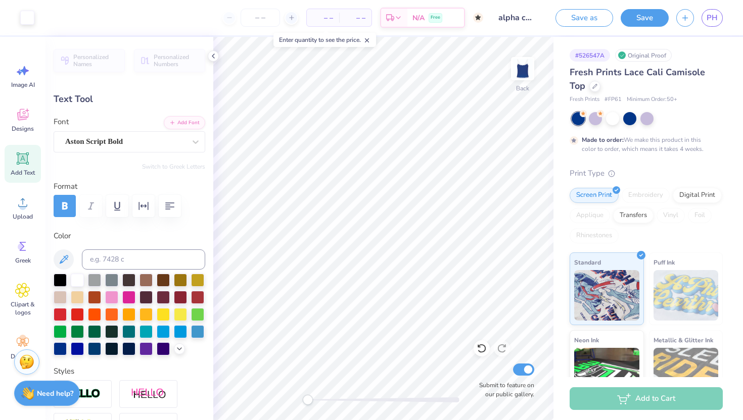
type input "2.55"
type textarea "Alpha Chi Omega"
type input "8.95"
type input "1.50"
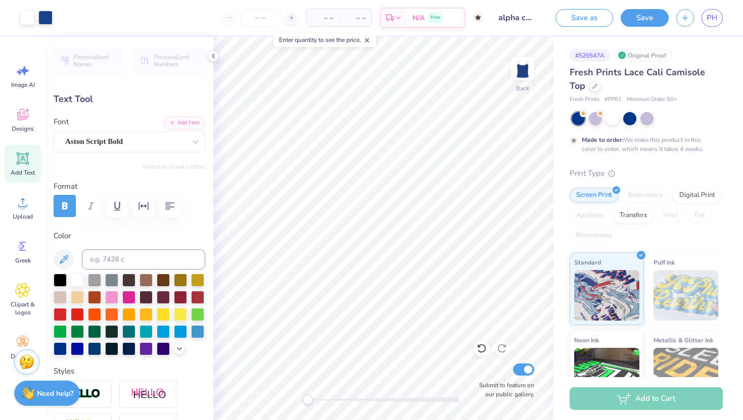
type input "2.71"
type input "0.65"
type input "0.25"
type input "4.12"
type input "0.75"
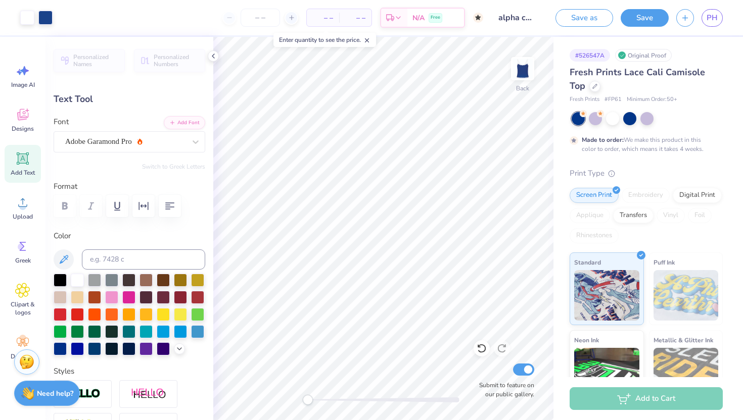
type input "0.23"
type input "8.95"
type input "1.50"
type input "2.38"
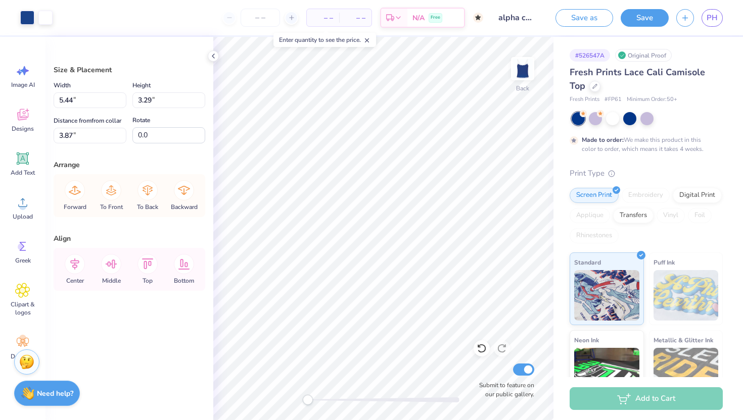
type input "3.83"
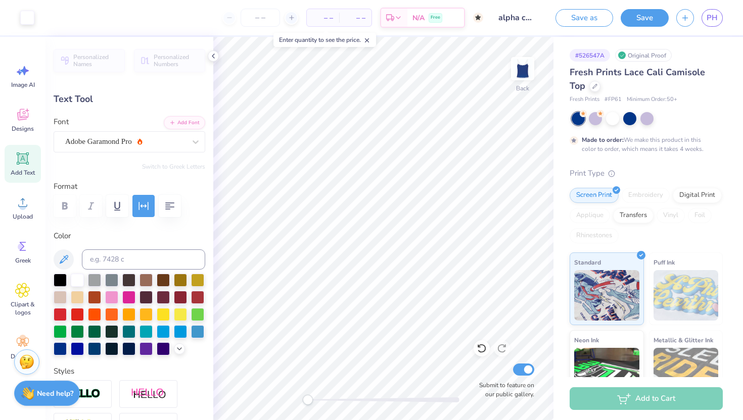
type input "7.72"
type textarea "L"
type input "0.20"
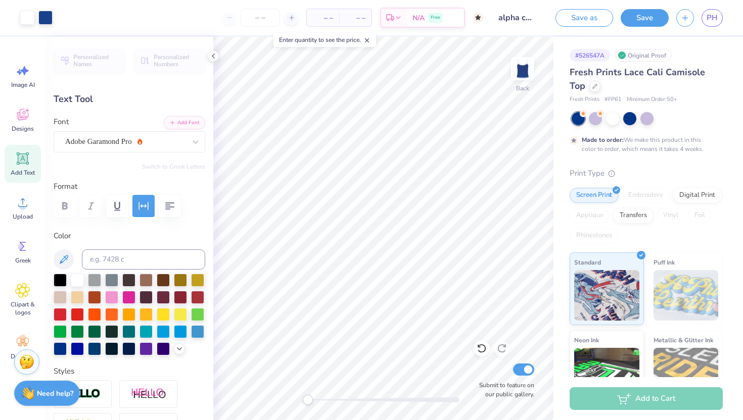
type input "0.26"
type input "7.73"
type input "1.24"
type input "1.59"
type input "8.49"
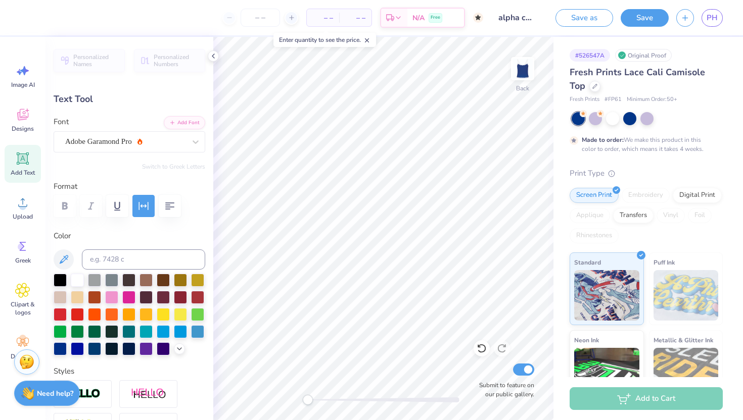
type textarea "K"
type textarea "KAPPA XI"
type input "8.95"
type input "1.10"
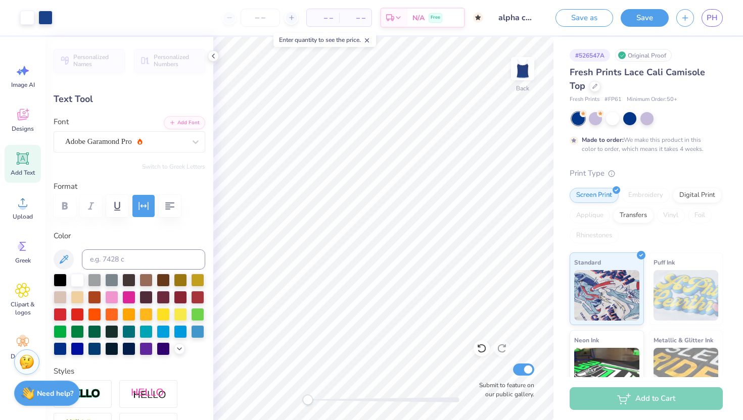
type input "8.74"
type input "3.61"
type input "0.44"
type input "9.39"
type input "2.89"
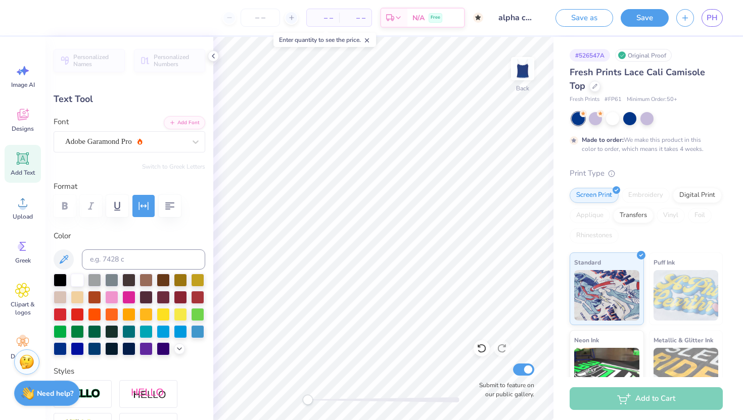
type input "0.35"
type input "8.00"
type textarea "1885 I"
type input "1.79"
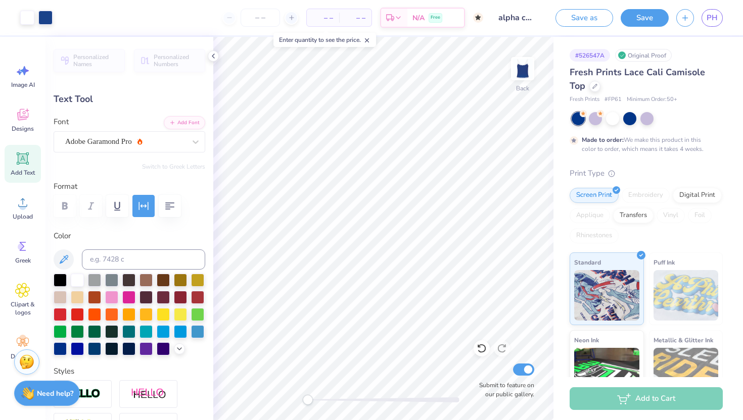
type input "0.38"
type input "7.99"
type input "2.57"
type input "0.55"
type input "7.83"
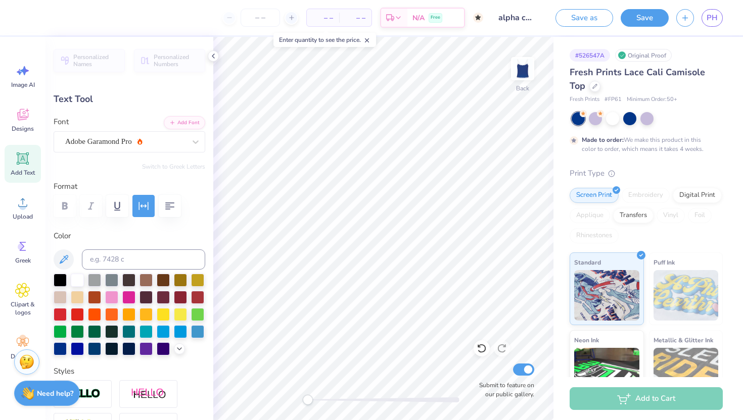
type textarea "1885"
type input "1.81"
type input "0.54"
type input "7.73"
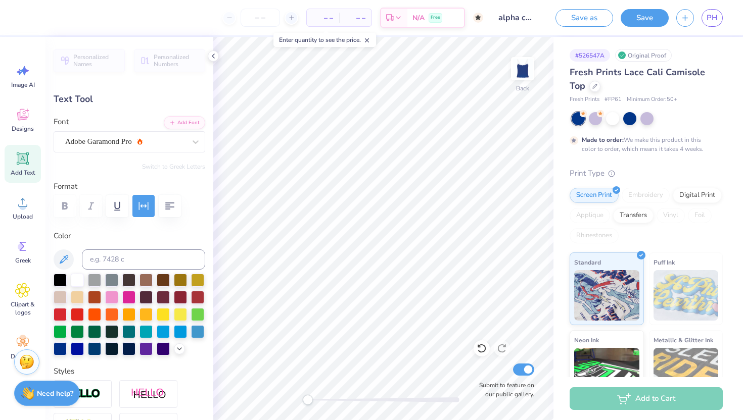
type input "1.43"
type input "0.43"
type input "7.79"
type input "1.74"
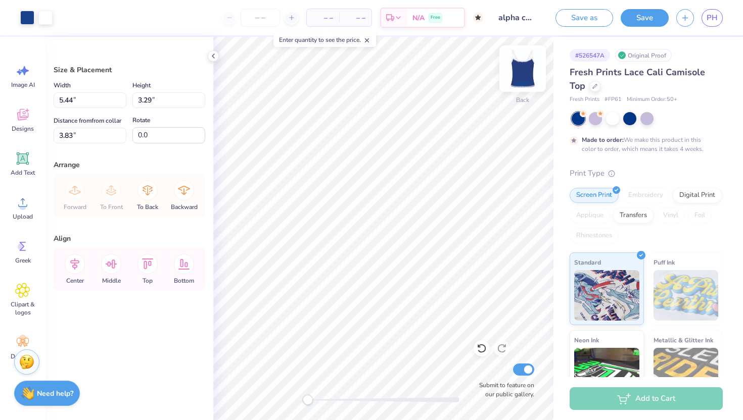
type input "4.16"
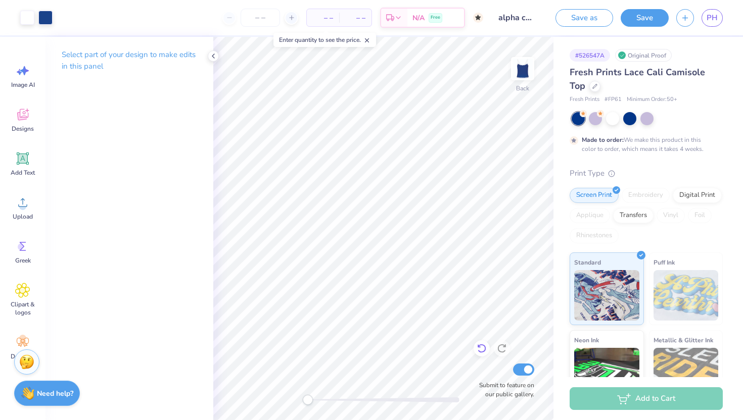
click at [482, 344] on icon at bounding box center [481, 349] width 10 height 10
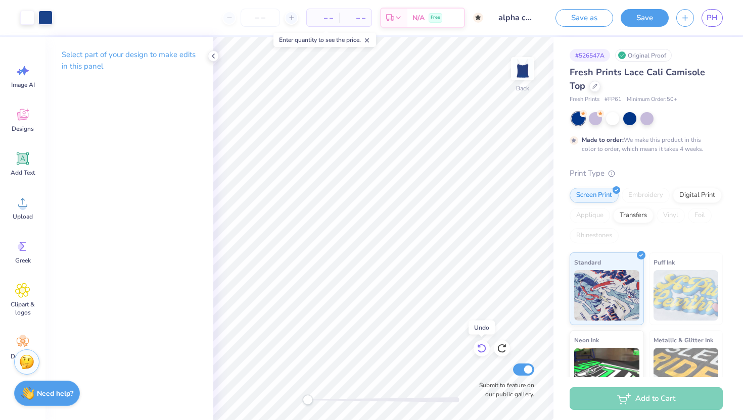
click at [482, 344] on icon at bounding box center [481, 349] width 10 height 10
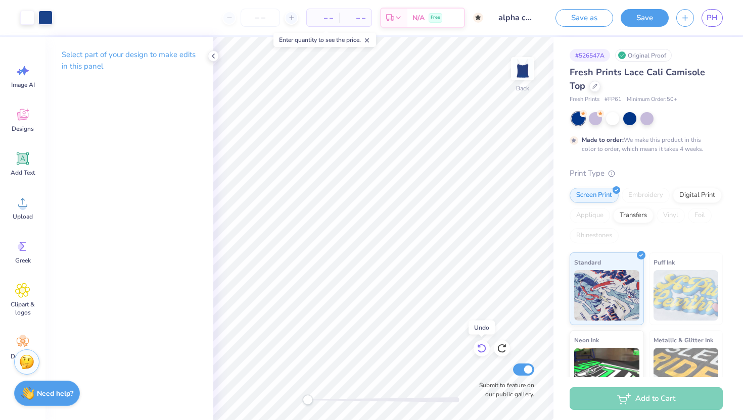
click at [482, 345] on icon at bounding box center [481, 349] width 10 height 10
click at [482, 345] on icon at bounding box center [481, 349] width 9 height 9
click at [482, 346] on icon at bounding box center [481, 349] width 10 height 10
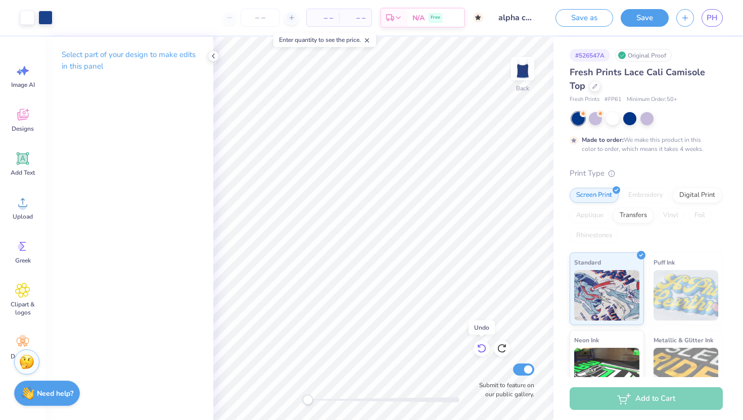
click at [482, 346] on icon at bounding box center [481, 349] width 10 height 10
click at [480, 346] on icon at bounding box center [481, 349] width 9 height 9
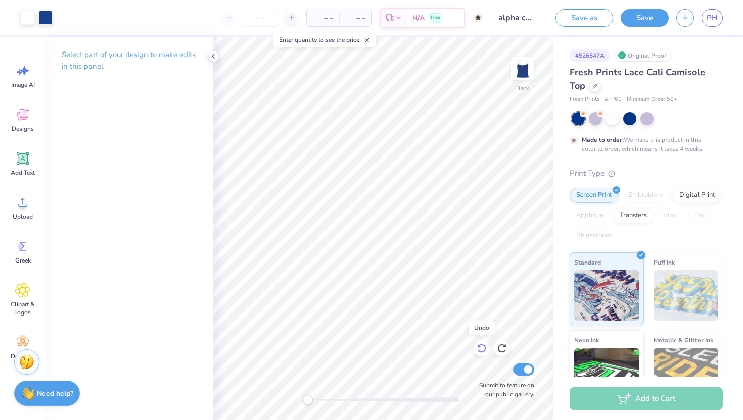
click at [480, 352] on icon at bounding box center [481, 349] width 10 height 10
click at [481, 351] on icon at bounding box center [481, 349] width 10 height 10
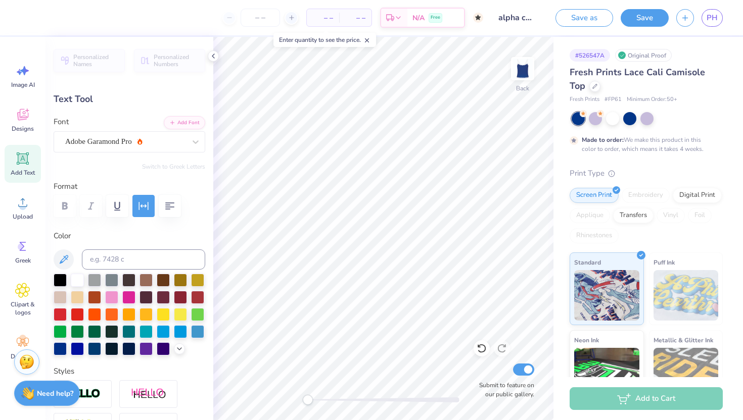
type textarea "1885"
type input "1.33"
type input "0.40"
type input "8.00"
click at [638, 19] on button "Save" at bounding box center [644, 17] width 48 height 18
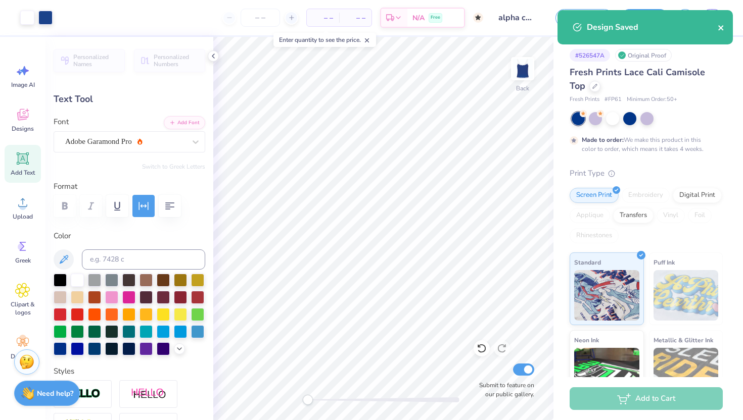
click at [724, 29] on icon "close" at bounding box center [720, 28] width 7 height 8
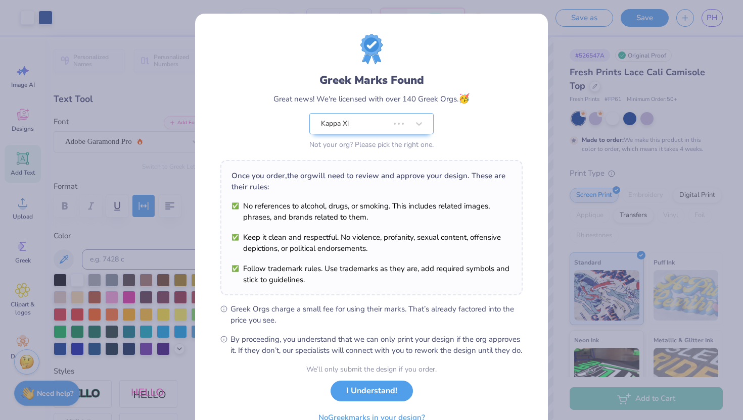
click at [684, 12] on div "Design Saved" at bounding box center [644, 10] width 179 height 4
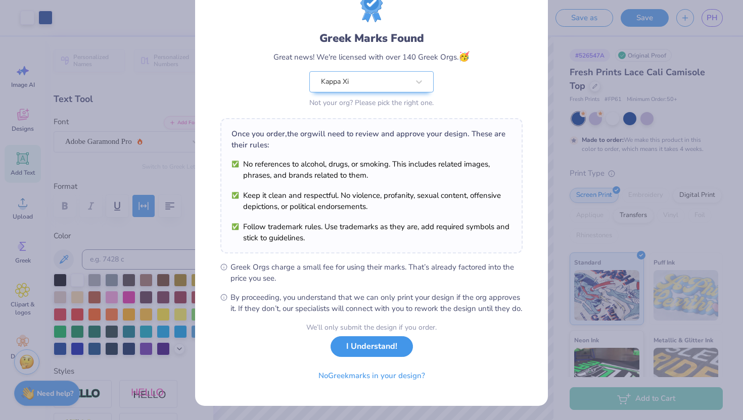
click at [366, 355] on button "I Understand!" at bounding box center [371, 347] width 82 height 21
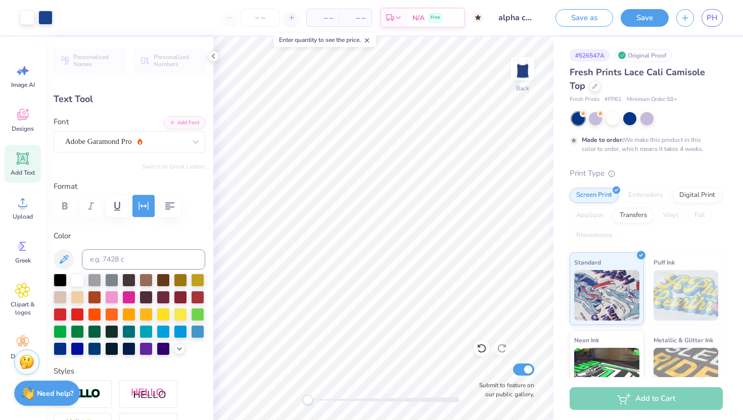
click at [609, 397] on div "Add to Cart" at bounding box center [645, 399] width 153 height 23
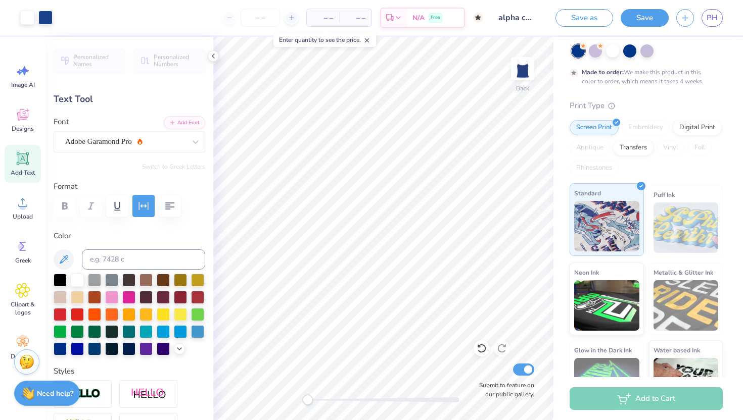
scroll to position [104, 0]
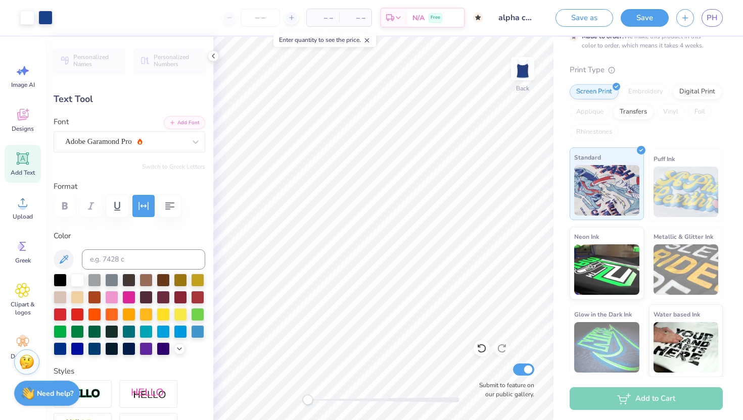
click at [610, 219] on div "Standard" at bounding box center [606, 184] width 74 height 73
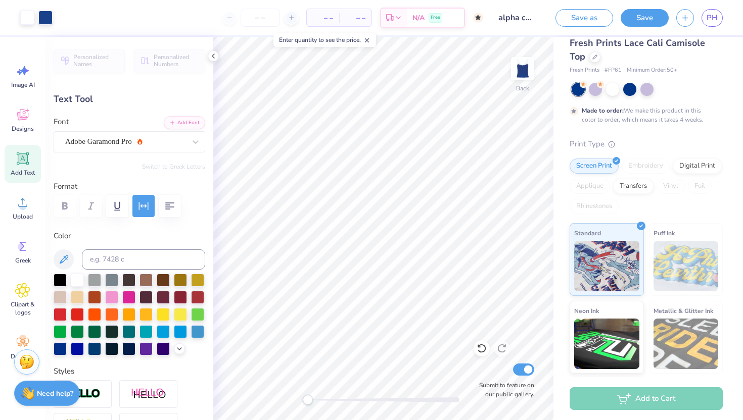
scroll to position [0, 0]
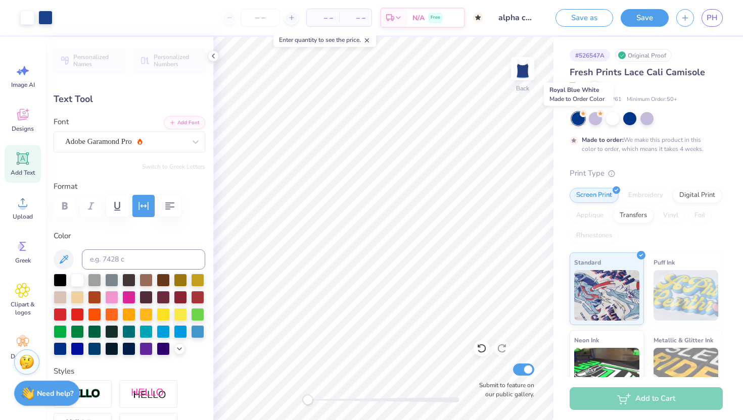
click at [581, 119] on div at bounding box center [577, 118] width 13 height 13
click at [603, 199] on div "Screen Print" at bounding box center [593, 193] width 49 height 15
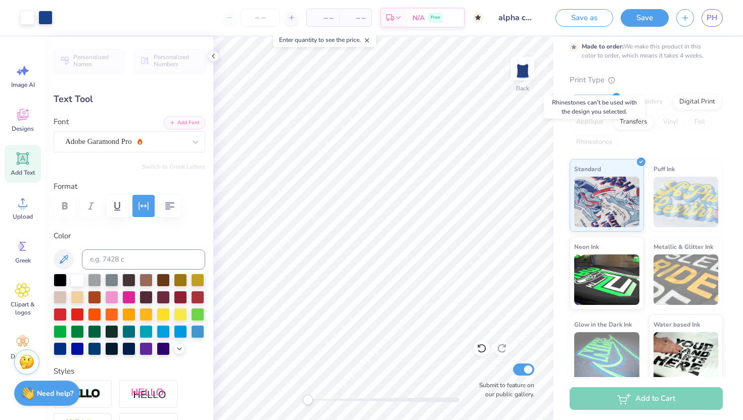
scroll to position [104, 0]
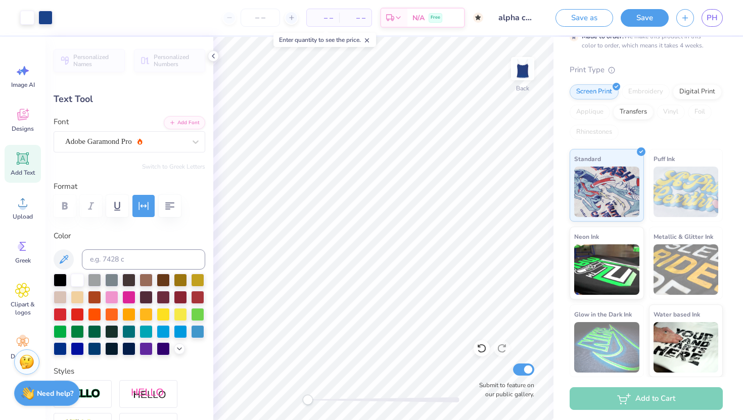
click at [620, 399] on div "Add to Cart" at bounding box center [645, 399] width 153 height 23
click at [51, 386] on div "Need help? Chat with us." at bounding box center [47, 391] width 66 height 25
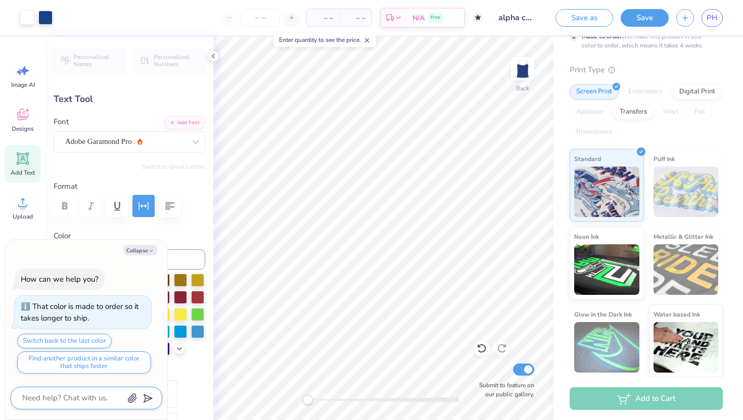
click at [67, 404] on textarea at bounding box center [72, 399] width 103 height 14
type textarea "x"
type textarea "a"
type textarea "x"
type textarea "ad"
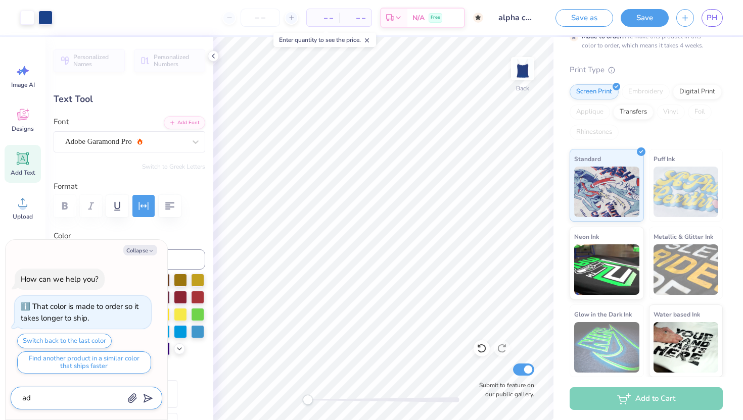
type textarea "x"
type textarea "add"
type textarea "x"
type textarea "add t"
type textarea "x"
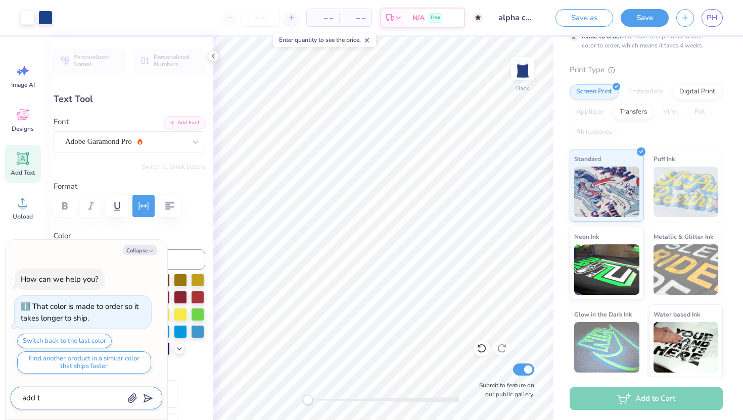
type textarea "add to"
type textarea "x"
type textarea "add to"
type textarea "x"
type textarea "add to c"
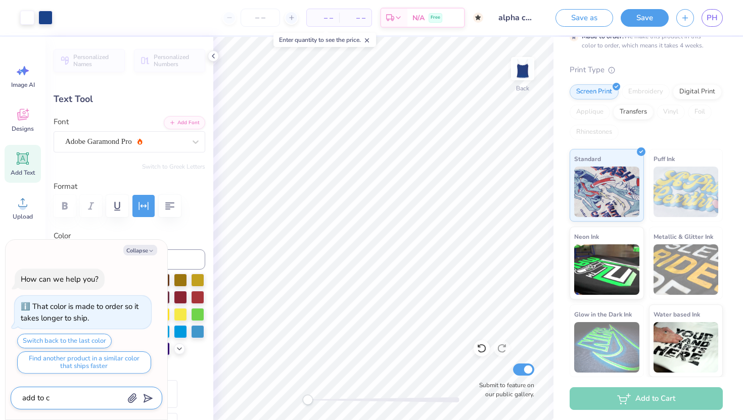
type textarea "x"
type textarea "add to ca"
type textarea "x"
type textarea "add to car"
type textarea "x"
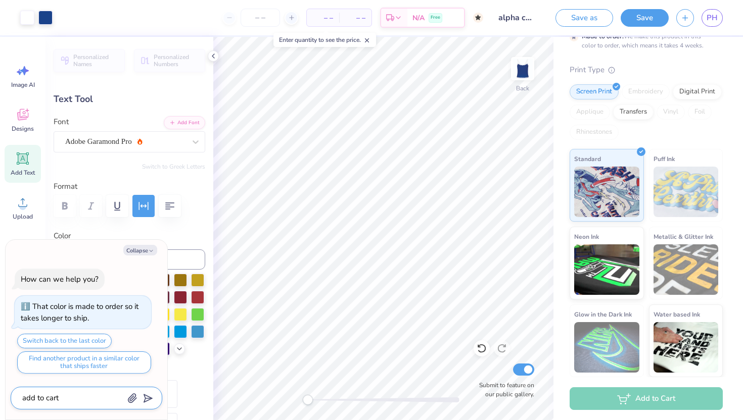
type textarea "add to cart"
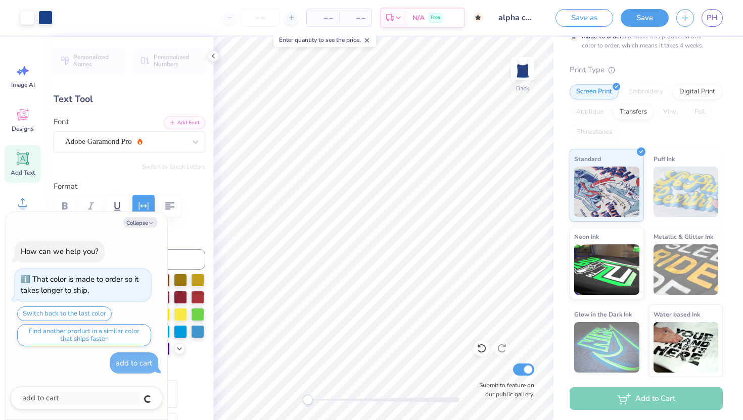
type textarea "x"
click at [102, 402] on textarea at bounding box center [72, 399] width 103 height 14
type textarea "x"
type textarea "c"
type textarea "x"
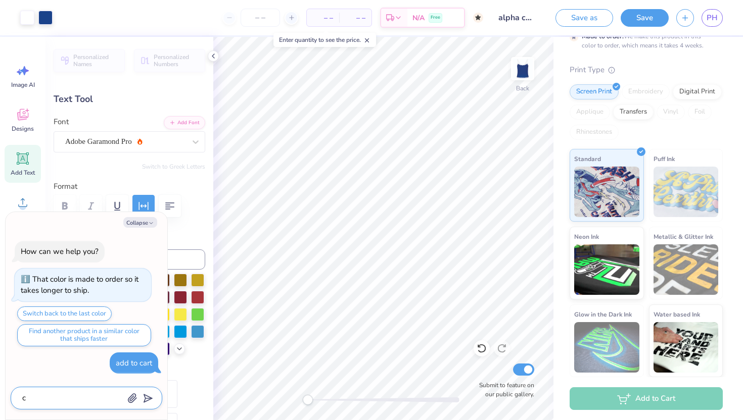
type textarea "cn"
type textarea "x"
type textarea "c"
type textarea "x"
type textarea "ca"
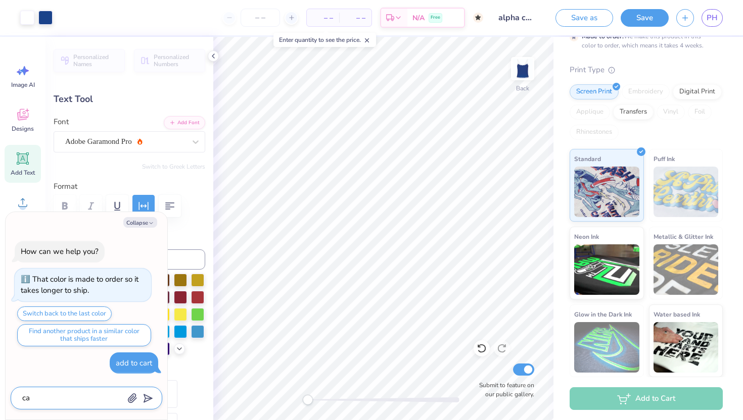
type textarea "x"
type textarea "can"
type textarea "x"
type textarea "can"
type textarea "x"
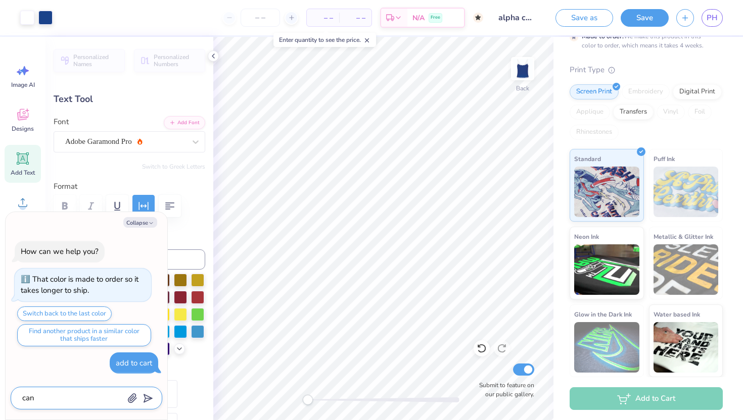
type textarea "can i"
type textarea "x"
type textarea "can i"
type textarea "x"
type textarea "can i a"
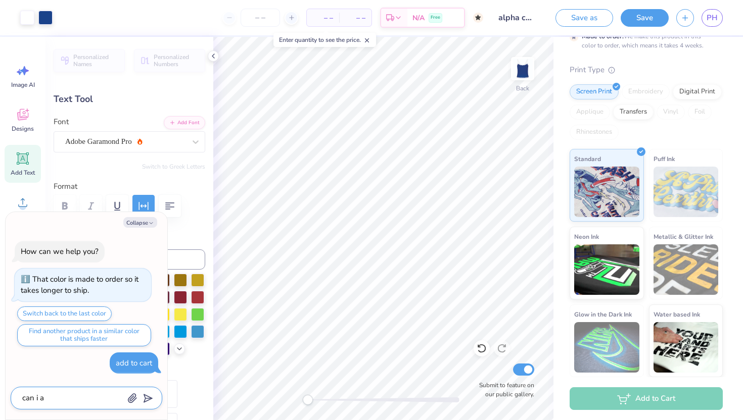
type textarea "x"
type textarea "can i ad"
type textarea "x"
type textarea "can i add"
type textarea "x"
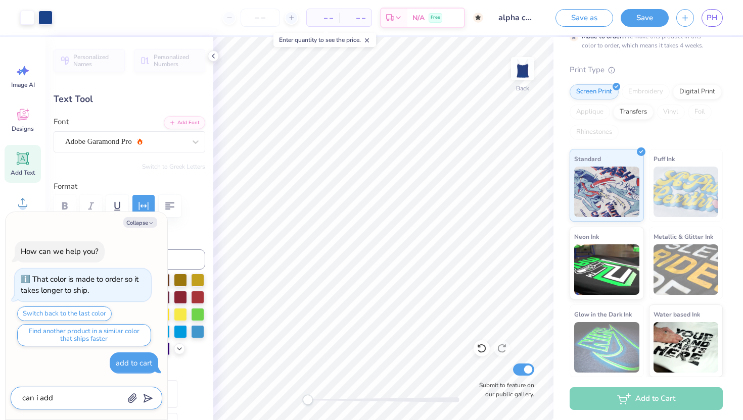
type textarea "can i add"
type textarea "x"
type textarea "can i add to"
type textarea "x"
type textarea "can i add to"
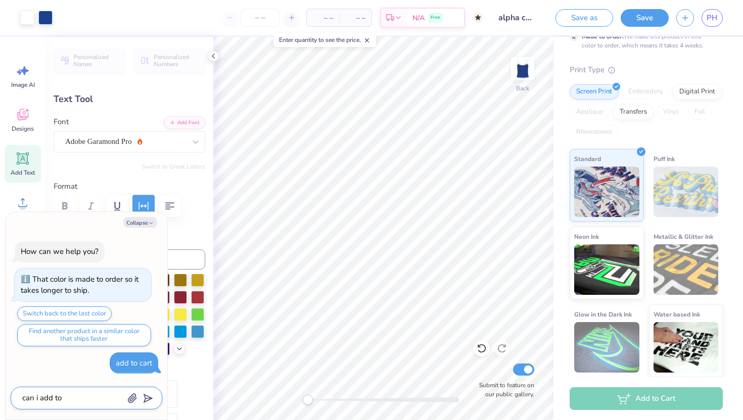
type textarea "x"
type textarea "can i add to c"
type textarea "x"
type textarea "can i add to ca"
type textarea "x"
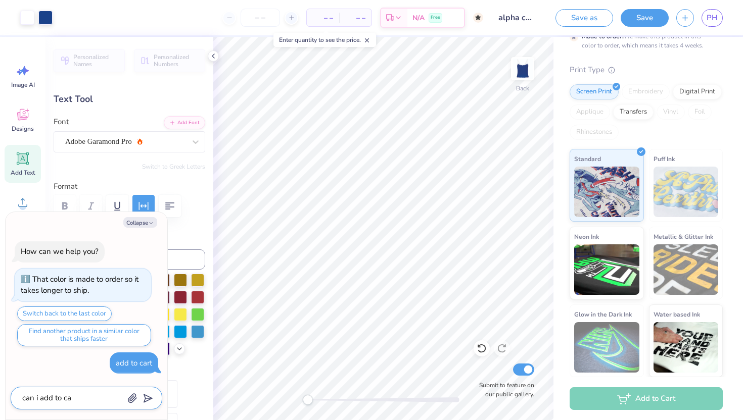
type textarea "can i add to car"
type textarea "x"
type textarea "can i add to [PERSON_NAME]"
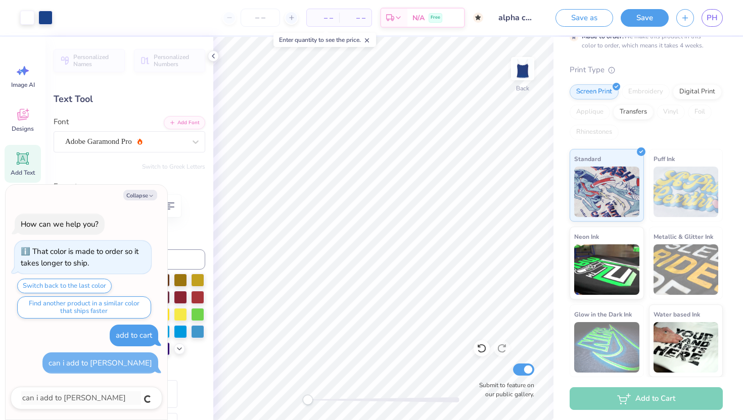
type textarea "x"
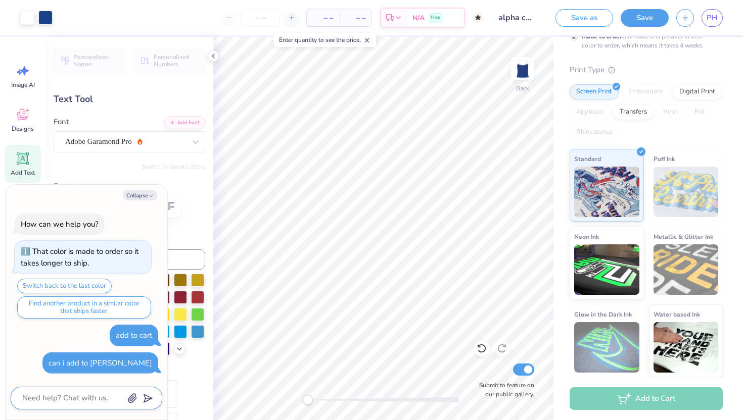
click at [87, 401] on textarea at bounding box center [72, 399] width 103 height 14
type textarea "x"
type textarea "c"
type textarea "x"
type textarea "ca"
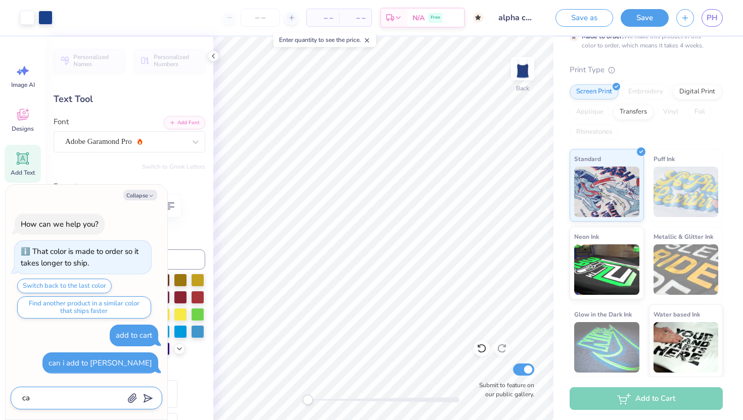
type textarea "x"
type textarea "car"
type textarea "x"
type textarea "cart"
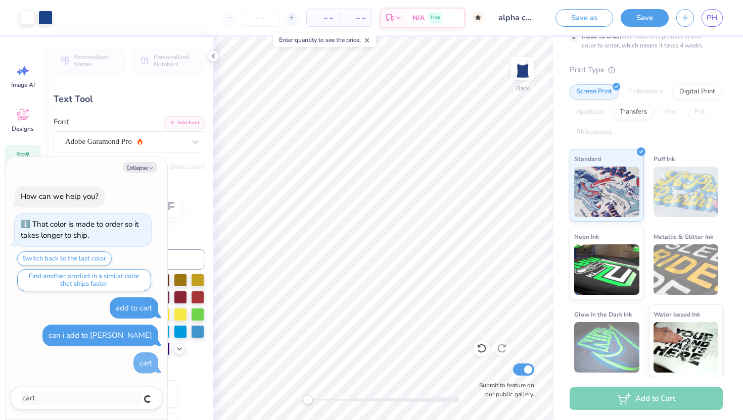
type textarea "x"
click at [142, 166] on button "Collapse" at bounding box center [140, 167] width 34 height 11
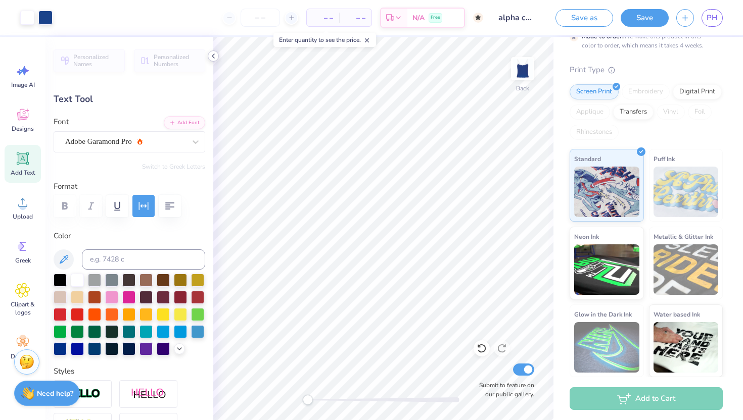
click at [214, 56] on icon at bounding box center [213, 56] width 8 height 8
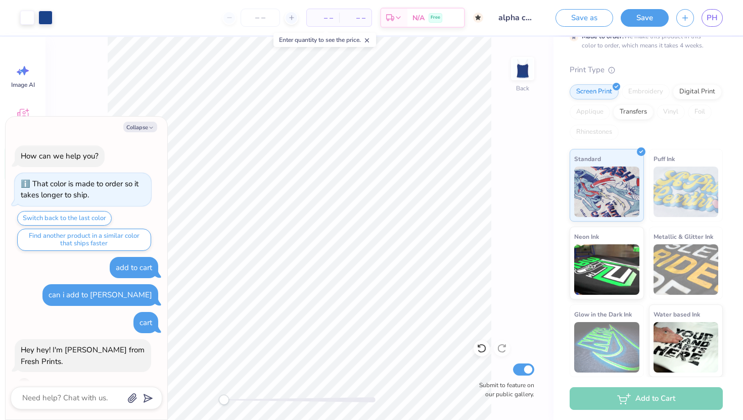
scroll to position [19, 0]
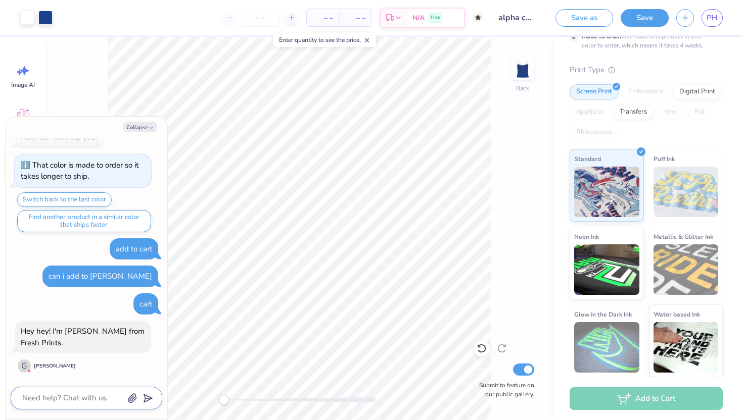
click at [76, 401] on textarea at bounding box center [72, 399] width 103 height 14
type textarea "x"
type textarea "h"
type textarea "x"
type textarea "hi"
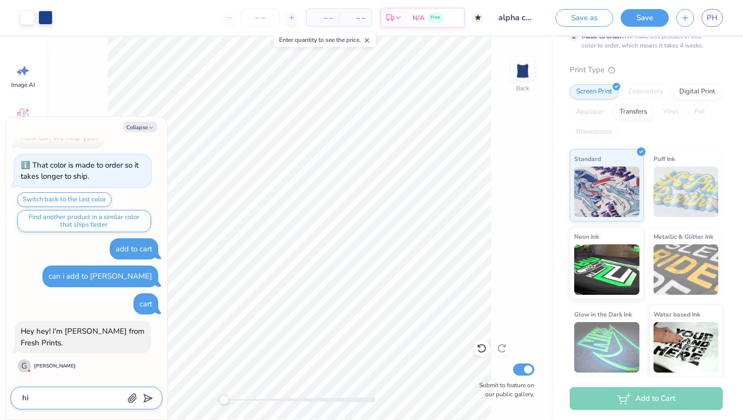
type textarea "x"
type textarea "hi"
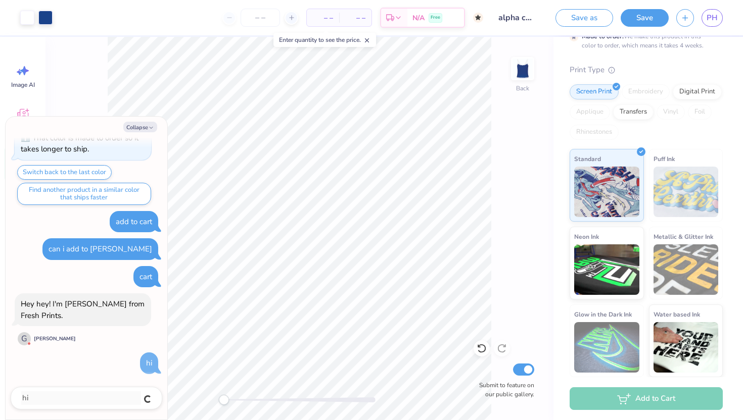
type textarea "x"
click at [40, 400] on textarea at bounding box center [72, 399] width 103 height 14
type textarea "x"
type textarea "c"
type textarea "x"
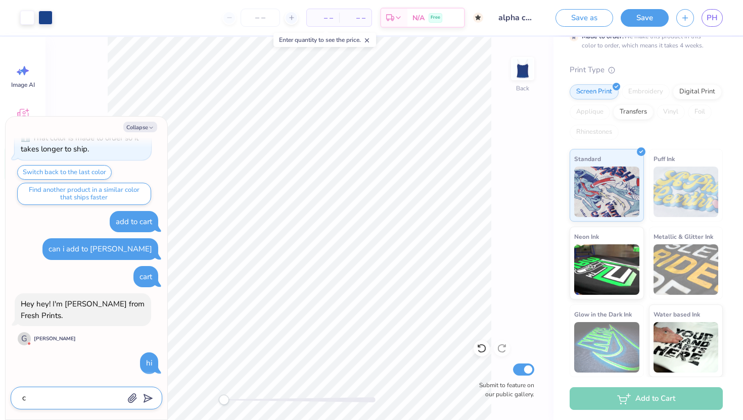
type textarea "cs"
type textarea "x"
type textarea "csn"
type textarea "x"
type textarea "csn"
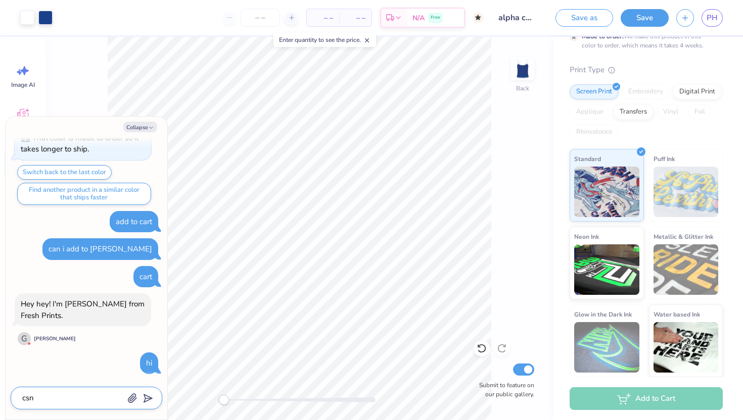
type textarea "x"
type textarea "csn i"
type textarea "x"
type textarea "csn i"
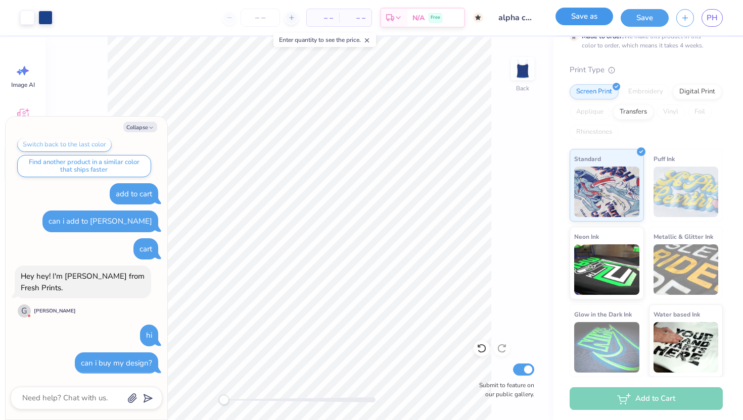
click at [583, 23] on button "Save as" at bounding box center [584, 17] width 58 height 18
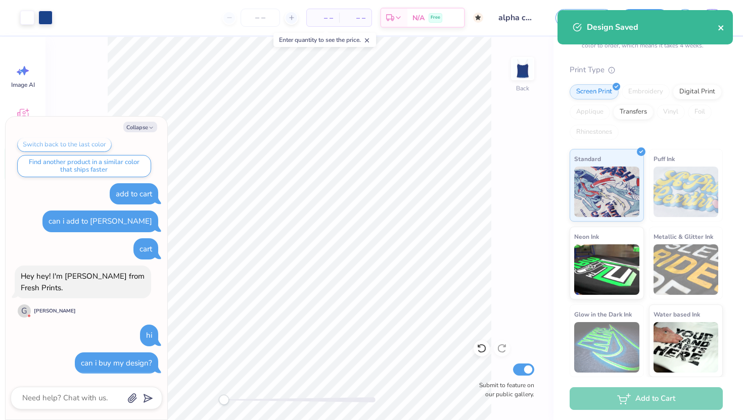
click at [717, 29] on icon "close" at bounding box center [720, 28] width 7 height 8
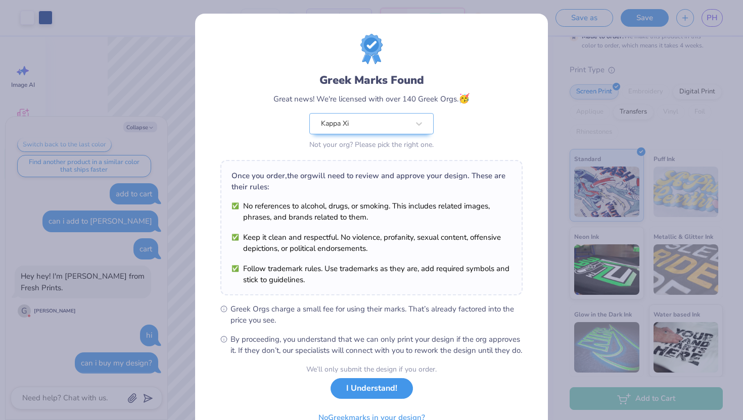
click at [351, 398] on button "I Understand!" at bounding box center [371, 388] width 82 height 21
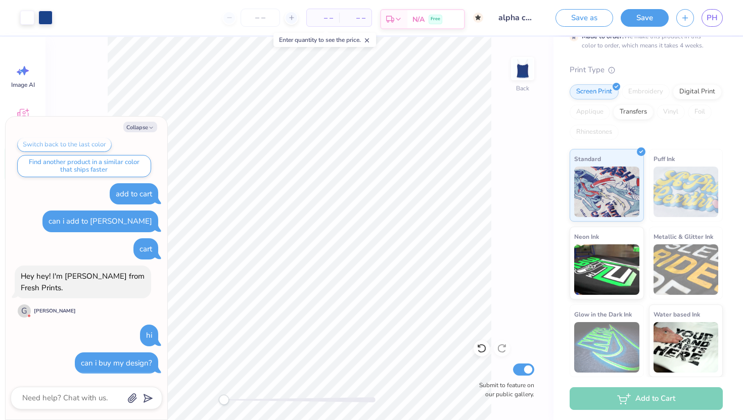
click at [435, 20] on span "Free" at bounding box center [435, 19] width 10 height 7
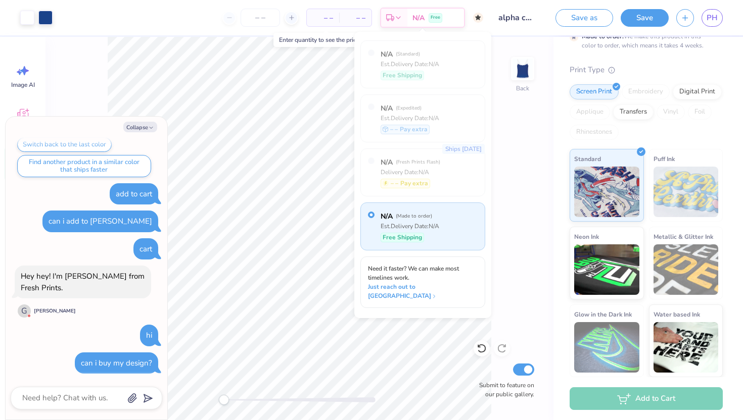
click at [444, 231] on div "N/A ( Made to order ) Est. Delivery Date: N/A Free Shipping" at bounding box center [422, 227] width 125 height 48
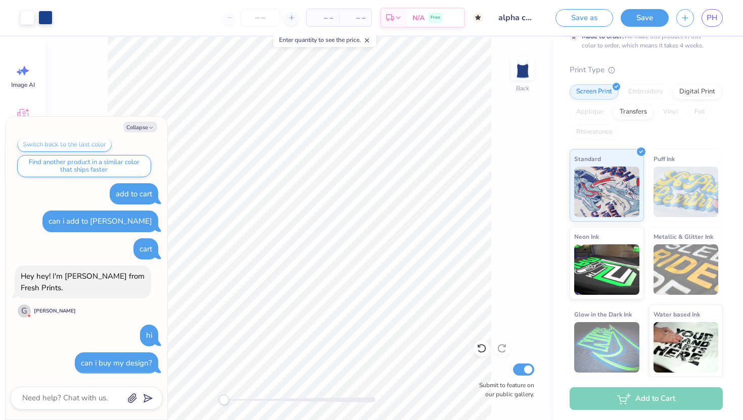
click at [331, 21] on span "– –" at bounding box center [323, 18] width 20 height 11
click at [370, 37] on icon at bounding box center [366, 40] width 7 height 7
click at [256, 13] on input "number" at bounding box center [260, 18] width 39 height 18
click at [286, 18] on div at bounding box center [291, 18] width 14 height 14
click at [291, 19] on icon at bounding box center [291, 17] width 7 height 7
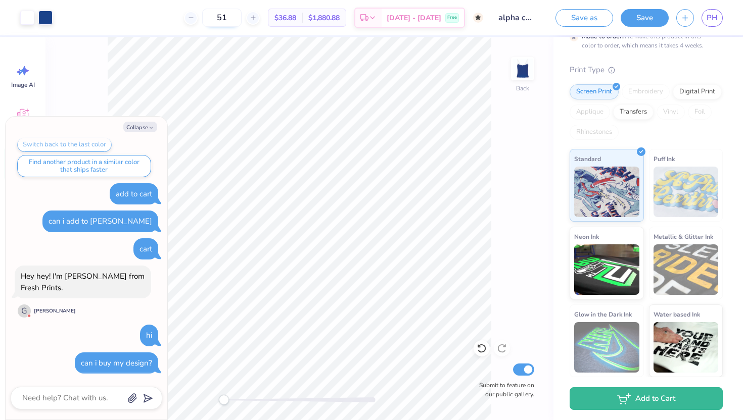
drag, startPoint x: 244, startPoint y: 19, endPoint x: 221, endPoint y: 14, distance: 23.3
click at [221, 14] on input "51" at bounding box center [221, 18] width 39 height 18
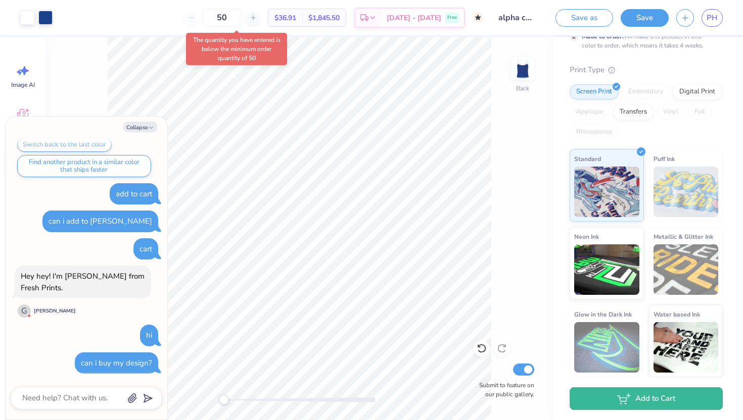
click at [203, 19] on div "50" at bounding box center [222, 18] width 76 height 18
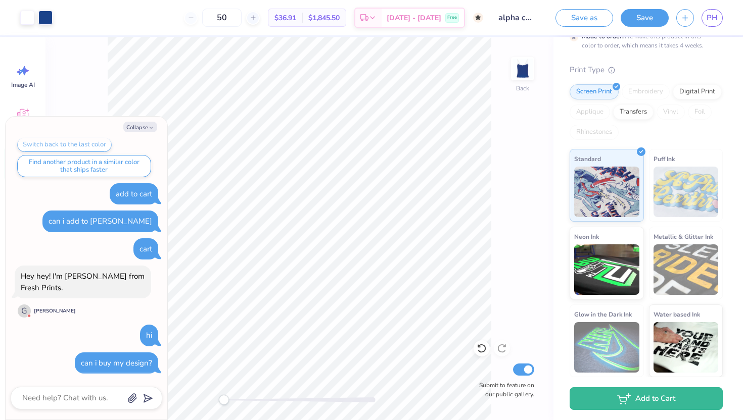
click at [86, 408] on div at bounding box center [87, 398] width 152 height 23
click at [86, 404] on textarea at bounding box center [72, 399] width 103 height 14
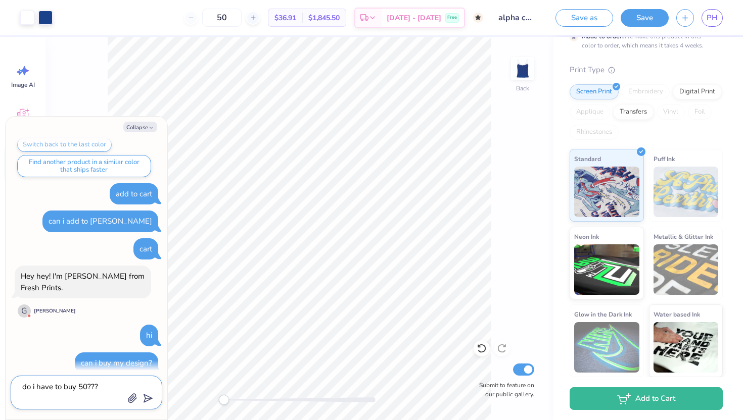
click at [151, 402] on button "submit" at bounding box center [145, 397] width 11 height 11
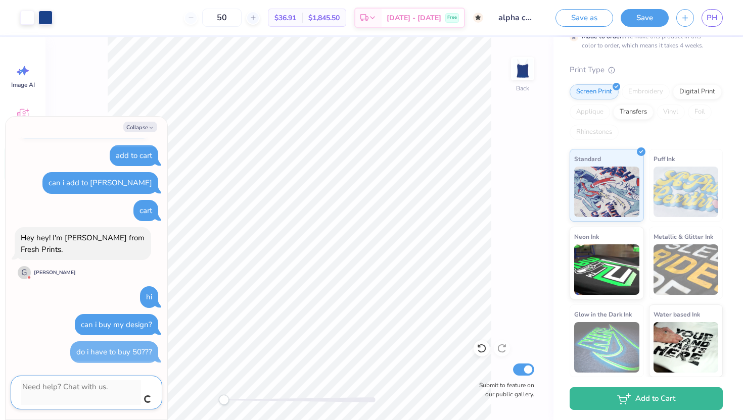
scroll to position [105, 0]
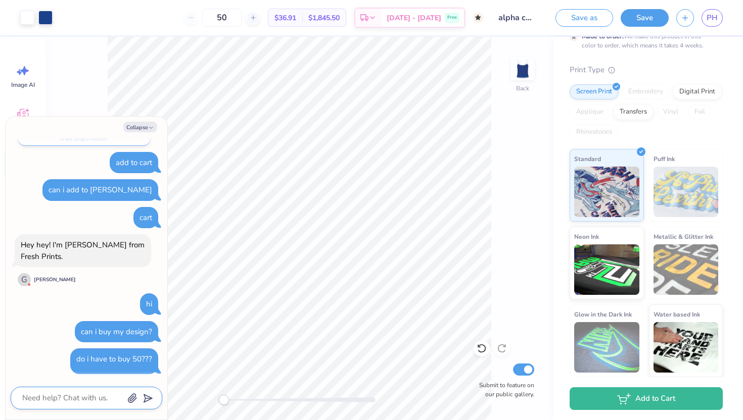
click at [295, 19] on span "$36.91" at bounding box center [285, 18] width 22 height 11
click at [199, 15] on div "50" at bounding box center [222, 18] width 76 height 18
click at [208, 16] on div "50" at bounding box center [222, 18] width 76 height 18
drag, startPoint x: 242, startPoint y: 17, endPoint x: 210, endPoint y: 16, distance: 31.8
click at [211, 17] on div "50" at bounding box center [222, 18] width 76 height 18
